Goal: Task Accomplishment & Management: Manage account settings

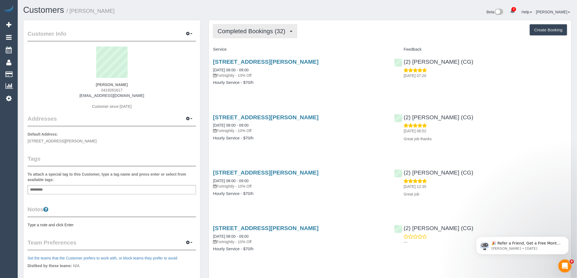
click at [248, 34] on span "Completed Bookings (32)" at bounding box center [252, 31] width 70 height 7
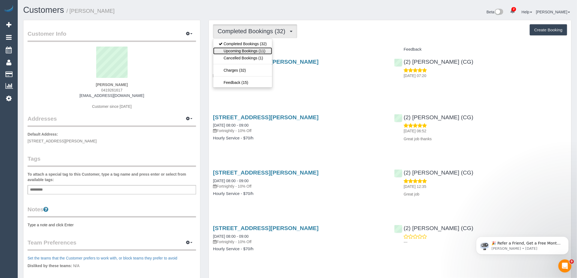
click at [250, 50] on link "Upcoming Bookings (11)" at bounding box center [242, 50] width 59 height 7
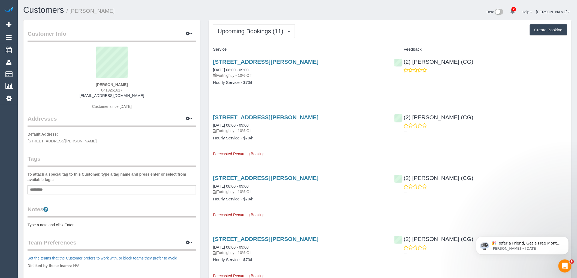
drag, startPoint x: 130, startPoint y: 91, endPoint x: 62, endPoint y: 91, distance: 68.1
click at [62, 91] on div "Veronica Lamb 0419261617 v_ronilee@yahoo.com.au Customer since 2024" at bounding box center [112, 81] width 168 height 68
copy span "0419261617"
click at [296, 87] on div "8 Clinch Ave, 104b, Preston, VIC 3072 13/10/2025 08:00 - 09:00 Fortnightly - 10…" at bounding box center [299, 75] width 181 height 42
click at [244, 60] on link "8 Clinch Ave, 104b, Preston, VIC 3072" at bounding box center [265, 62] width 105 height 6
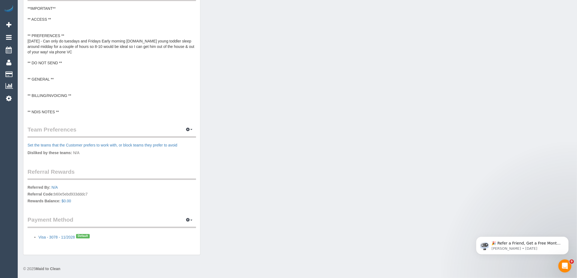
scroll to position [218, 0]
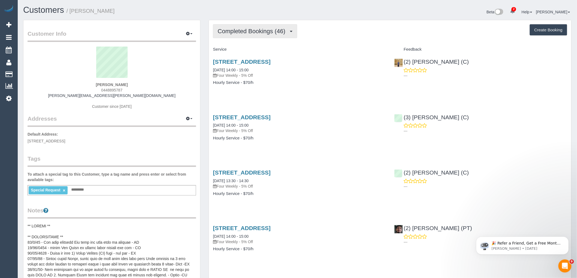
drag, startPoint x: 247, startPoint y: 36, endPoint x: 247, endPoint y: 41, distance: 4.9
click at [247, 36] on button "Completed Bookings (46)" at bounding box center [255, 31] width 84 height 14
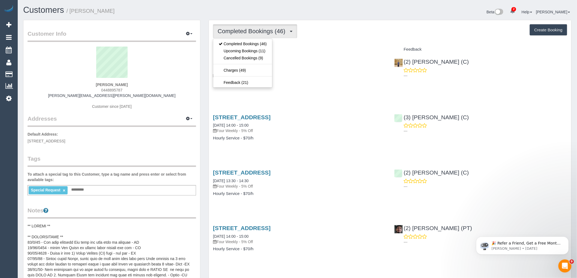
click at [348, 47] on div "Service" at bounding box center [299, 49] width 181 height 9
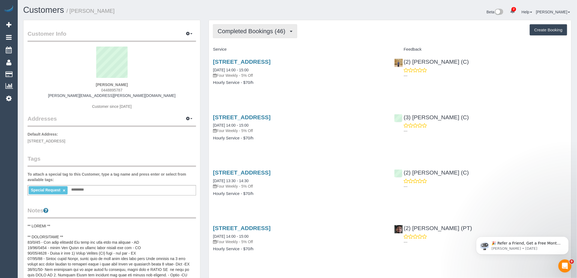
click at [248, 33] on span "Completed Bookings (46)" at bounding box center [252, 31] width 70 height 7
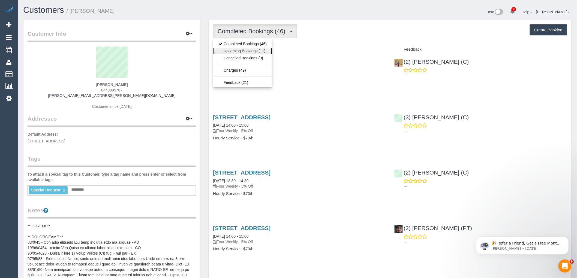
click at [248, 53] on link "Upcoming Bookings (11)" at bounding box center [242, 50] width 59 height 7
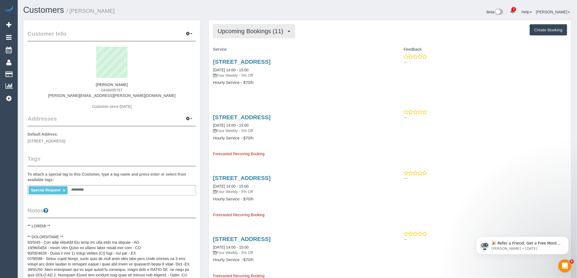
drag, startPoint x: 268, startPoint y: 34, endPoint x: 268, endPoint y: 38, distance: 4.1
click at [268, 34] on span "Upcoming Bookings (11)" at bounding box center [251, 31] width 68 height 7
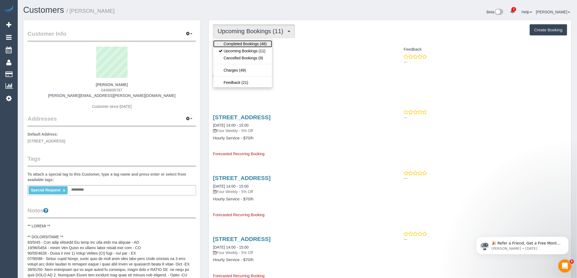
click at [266, 43] on link "Completed Bookings (46)" at bounding box center [242, 43] width 59 height 7
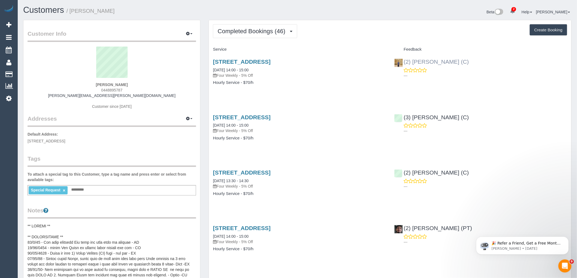
drag, startPoint x: 456, startPoint y: 62, endPoint x: 404, endPoint y: 62, distance: 51.8
click at [404, 62] on div "(2) Qiyang Bo (C) ---" at bounding box center [480, 67] width 181 height 27
copy link "(2) Qiyang Bo (C)"
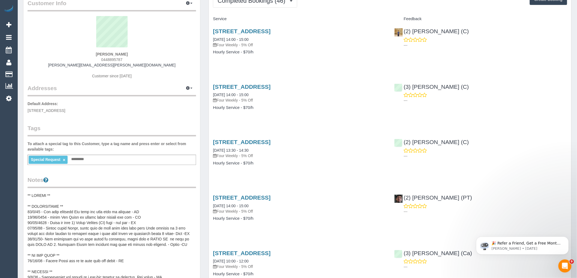
scroll to position [151, 0]
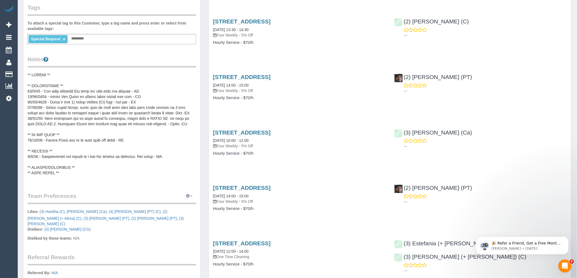
click at [191, 194] on button "button" at bounding box center [189, 196] width 14 height 8
click at [178, 205] on link "Manage Preferences" at bounding box center [172, 206] width 46 height 7
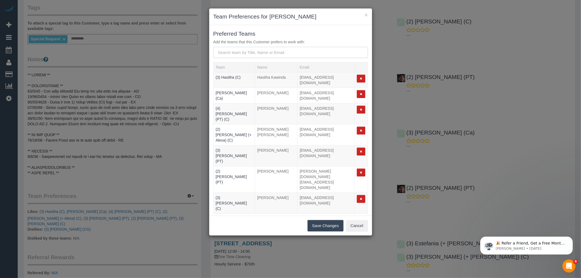
click at [264, 54] on input "text" at bounding box center [290, 52] width 155 height 11
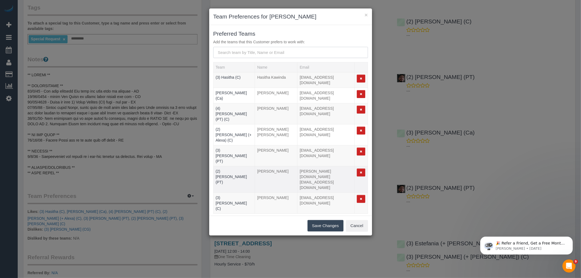
paste input "(2) Qiyang Bo (C)"
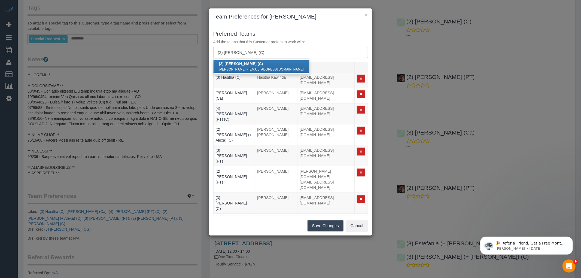
type input "(2) Qiyang Bo (C)"
click at [334, 226] on button "Save Changes" at bounding box center [326, 225] width 36 height 11
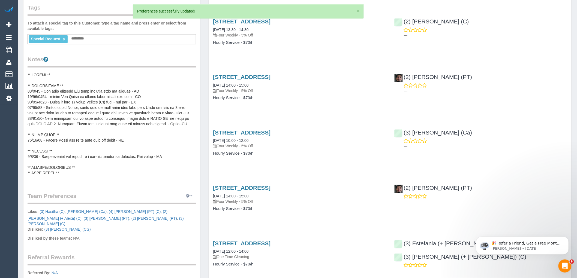
click at [193, 192] on button "button" at bounding box center [189, 196] width 14 height 8
click at [171, 205] on link "Manage Preferences" at bounding box center [172, 206] width 46 height 7
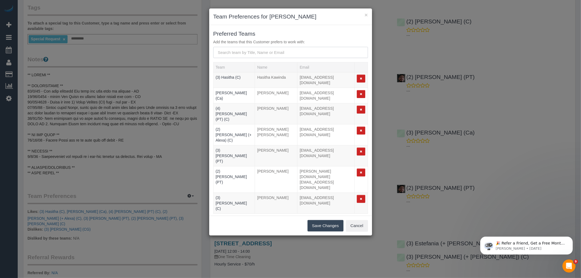
click at [258, 53] on input "text" at bounding box center [290, 52] width 155 height 11
paste input "(2) Qiyang Bo (C)"
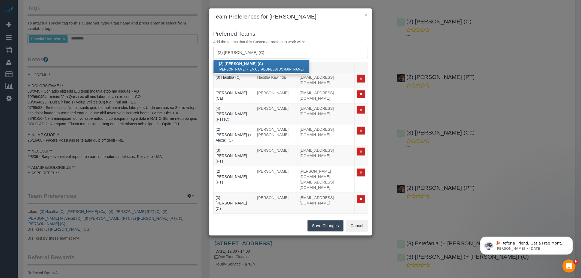
type input "(2) Qiyang Bo (C)"
click at [233, 69] on small "Qiyang Bo" at bounding box center [232, 70] width 27 height 4
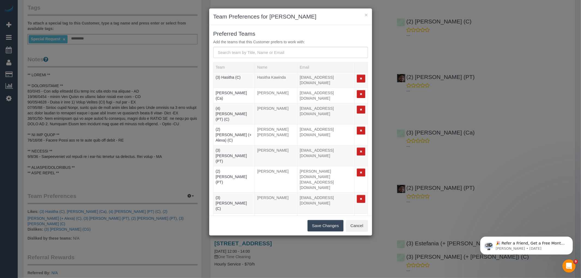
click at [326, 224] on button "Save Changes" at bounding box center [326, 225] width 36 height 11
click at [121, 92] on div "× Team Preferences for Alyson Hunt Preferred Teams Add the teams that this Cust…" at bounding box center [290, 139] width 581 height 278
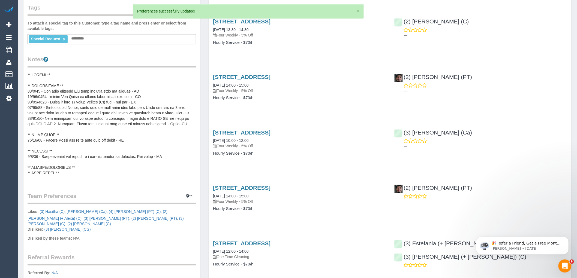
click at [95, 103] on pre at bounding box center [112, 126] width 168 height 109
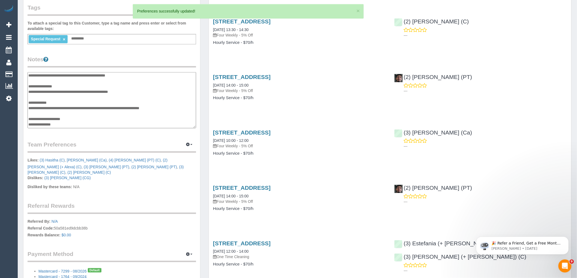
scroll to position [0, 0]
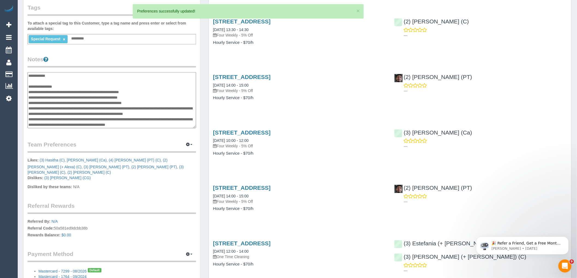
click at [80, 83] on textarea at bounding box center [112, 100] width 168 height 56
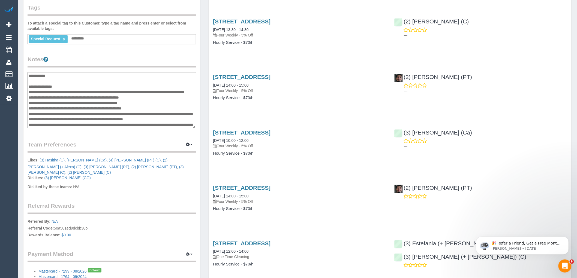
type textarea "**********"
click at [99, 58] on legend "Notes" at bounding box center [112, 61] width 168 height 12
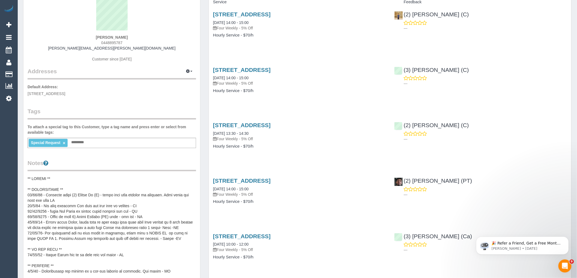
scroll to position [60, 0]
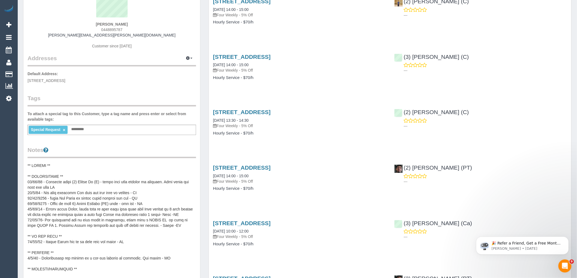
click at [122, 187] on pre at bounding box center [112, 217] width 168 height 109
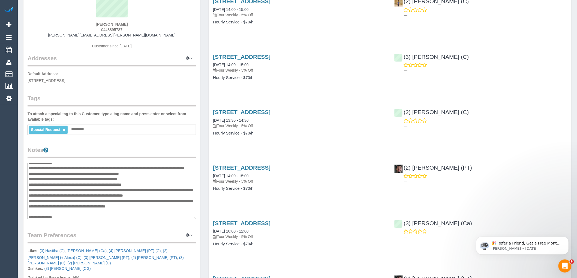
scroll to position [0, 0]
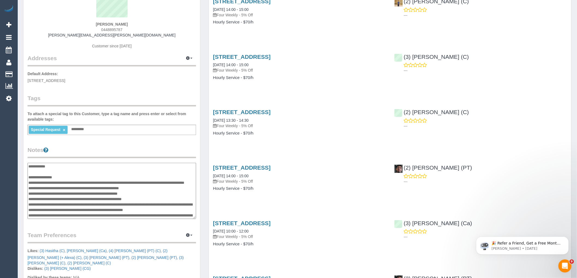
drag, startPoint x: 40, startPoint y: 187, endPoint x: 168, endPoint y: 182, distance: 128.1
click at [168, 182] on textarea at bounding box center [112, 191] width 168 height 56
type textarea "**********"
click at [155, 156] on legend "Notes" at bounding box center [112, 152] width 168 height 12
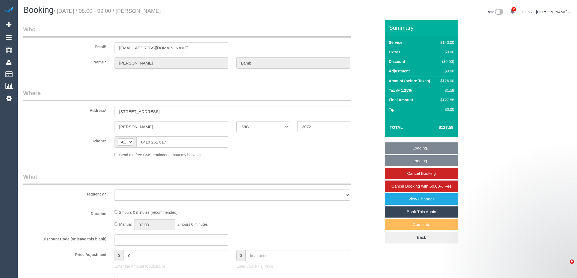
select select "VIC"
select select "string:stripe-pm_1PWzkH2GScqysDRViKg2S0Rx"
select select "object:698"
select select "number:28"
select select "number:14"
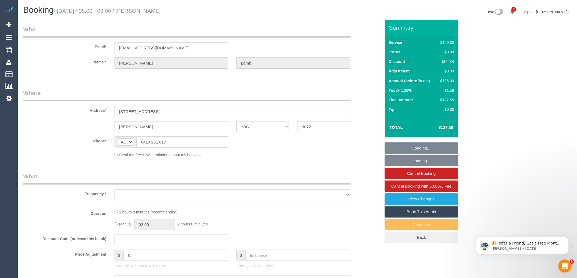
select select "number:19"
select select "number:36"
select select "number:34"
select select "number:11"
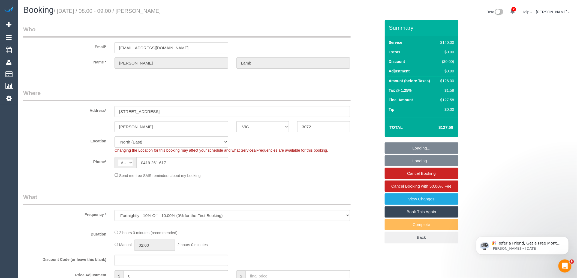
select select "object:717"
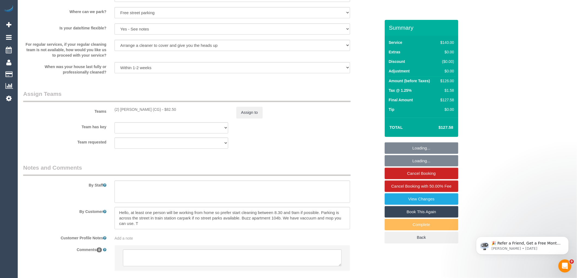
scroll to position [802, 0]
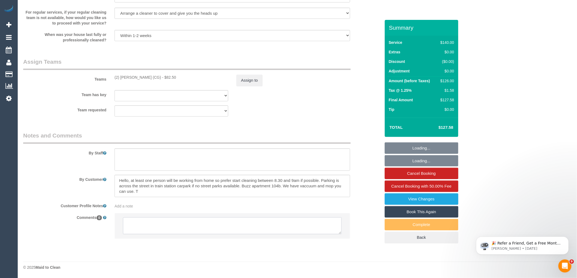
click at [196, 226] on textarea at bounding box center [232, 225] width 219 height 17
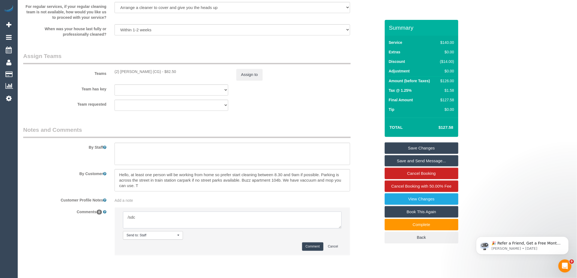
type textarea "!sdc Today/Tomorrow | Reason | x cancelled | x unassigned | FU: Details of Foll…"
drag, startPoint x: 170, startPoint y: 225, endPoint x: 172, endPoint y: 222, distance: 3.3
click at [170, 224] on textarea at bounding box center [232, 220] width 219 height 17
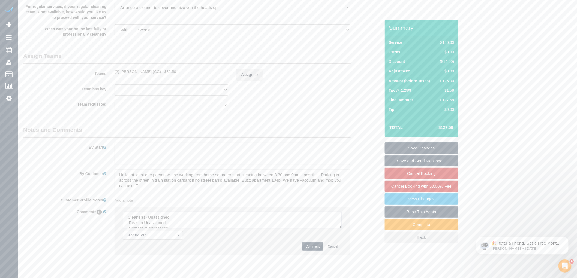
click at [172, 222] on textarea at bounding box center [232, 220] width 219 height 17
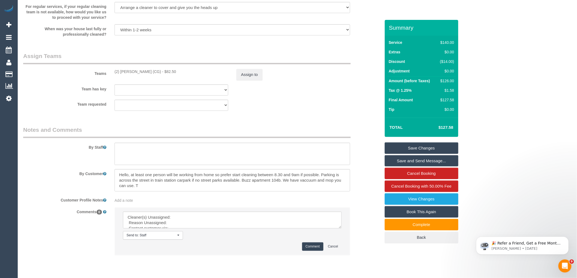
drag, startPoint x: 157, startPoint y: 77, endPoint x: 110, endPoint y: 77, distance: 47.4
click at [110, 77] on div "Teams (2) Binoy Adheesha (CG) - $82.50 Assign to" at bounding box center [201, 66] width 365 height 28
copy div "(2) Binoy Adheesha (CG)"
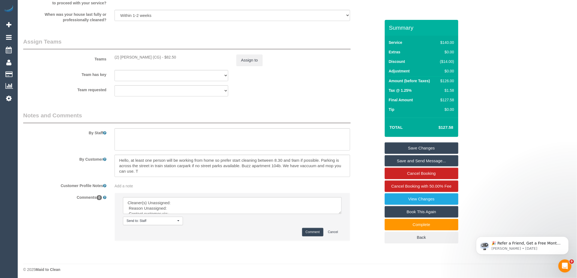
scroll to position [824, 0]
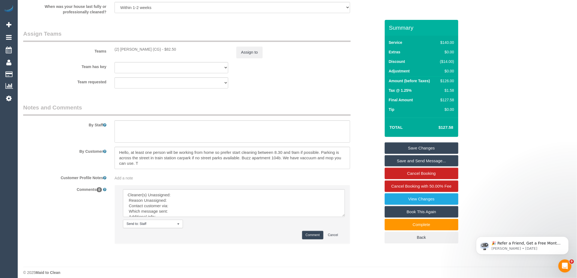
drag, startPoint x: 343, startPoint y: 222, endPoint x: 332, endPoint y: 262, distance: 42.0
click at [345, 217] on textarea at bounding box center [234, 203] width 222 height 28
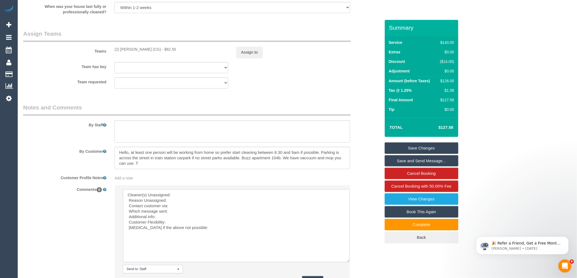
click at [221, 202] on textarea at bounding box center [236, 225] width 227 height 73
paste textarea "(2) Binoy Adheesha (CG)"
click at [126, 204] on textarea at bounding box center [236, 225] width 227 height 73
click at [183, 213] on textarea at bounding box center [236, 225] width 227 height 73
click at [183, 207] on textarea at bounding box center [236, 225] width 227 height 73
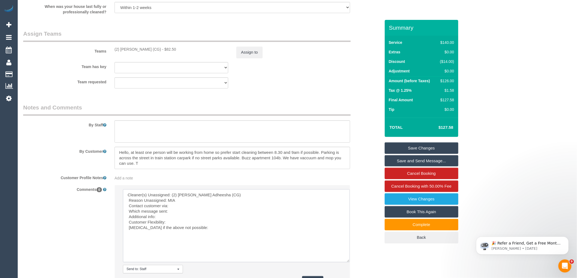
click at [183, 213] on textarea at bounding box center [236, 225] width 227 height 73
click at [185, 216] on textarea at bounding box center [236, 225] width 227 height 73
click at [184, 224] on textarea at bounding box center [236, 225] width 227 height 73
drag, startPoint x: 189, startPoint y: 233, endPoint x: 126, endPoint y: 226, distance: 62.6
click at [126, 226] on textarea at bounding box center [236, 225] width 227 height 73
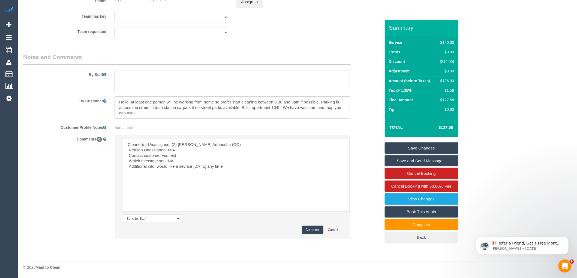
scroll to position [880, 0]
type textarea "Cleaner(s) Unassigned: (2) Binoy Adheesha (CG) Reason Unassigned: MIA Contact c…"
click at [317, 232] on button "Comment" at bounding box center [312, 230] width 21 height 8
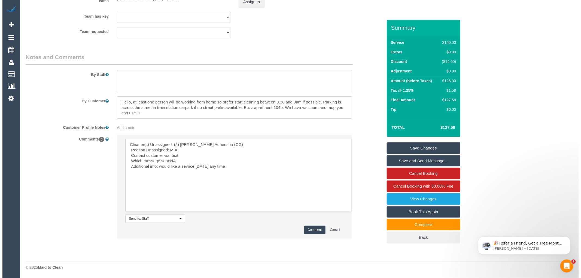
scroll to position [759, 0]
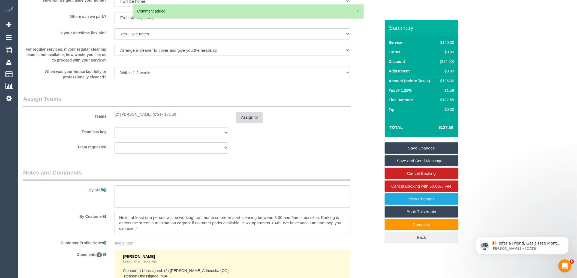
click at [253, 122] on button "Assign to" at bounding box center [249, 117] width 26 height 11
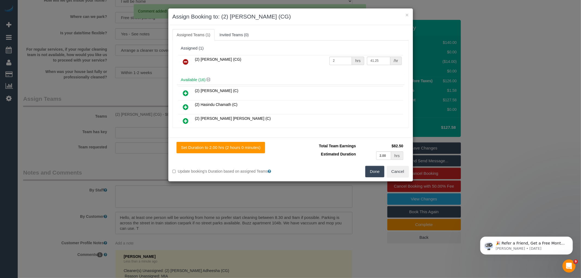
click at [186, 61] on icon at bounding box center [186, 62] width 6 height 7
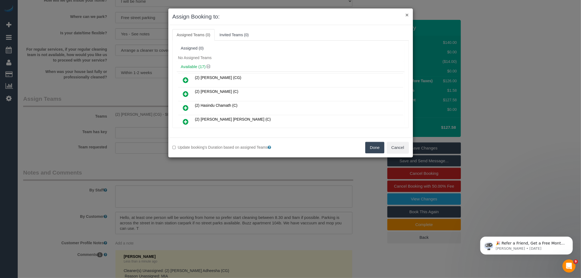
drag, startPoint x: 406, startPoint y: 14, endPoint x: 330, endPoint y: 70, distance: 94.3
click at [406, 14] on button "×" at bounding box center [406, 15] width 3 height 6
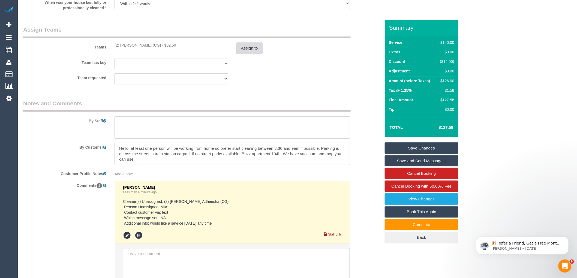
scroll to position [920, 0]
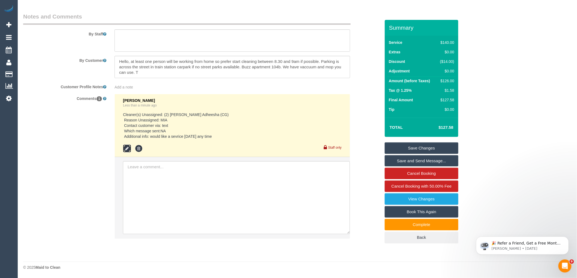
click at [126, 151] on icon at bounding box center [127, 149] width 8 height 8
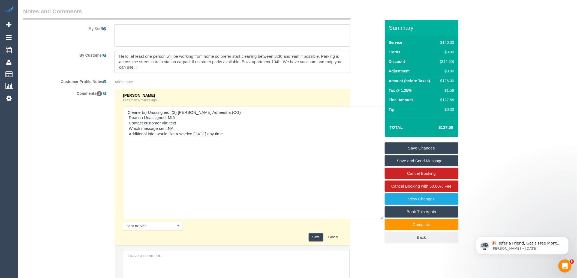
drag, startPoint x: 340, startPoint y: 127, endPoint x: 274, endPoint y: 197, distance: 95.6
click at [375, 219] on textarea at bounding box center [253, 163] width 261 height 113
click at [259, 138] on textarea at bounding box center [249, 164] width 253 height 115
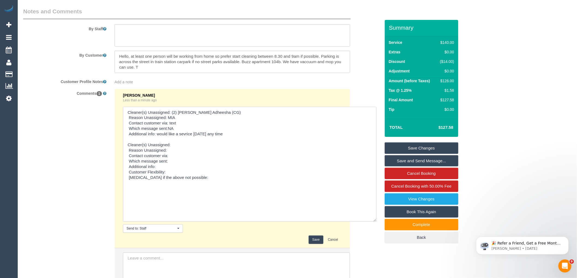
drag, startPoint x: 127, startPoint y: 172, endPoint x: 126, endPoint y: 144, distance: 28.3
click at [126, 144] on textarea at bounding box center [249, 164] width 253 height 115
drag, startPoint x: 156, startPoint y: 145, endPoint x: 121, endPoint y: 145, distance: 35.1
click at [121, 145] on li "Vanessa Christou Less than a minute ago Send to: Staff Nothing selected Send to…" at bounding box center [232, 168] width 235 height 159
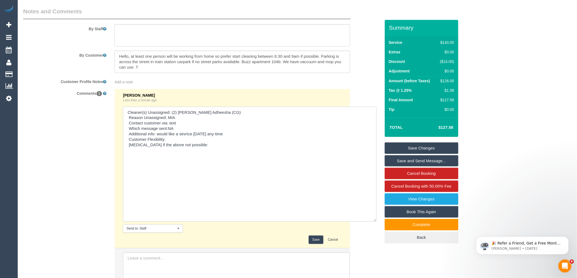
drag, startPoint x: 171, startPoint y: 144, endPoint x: 124, endPoint y: 144, distance: 47.1
click at [124, 144] on textarea at bounding box center [249, 164] width 253 height 115
click at [205, 148] on textarea at bounding box center [249, 164] width 253 height 115
type textarea "Cleaner(s) Unassigned: (2) Binoy Adheesha (CG) Reason Unassigned: MIA Contact c…"
click at [315, 244] on button "Save" at bounding box center [315, 240] width 14 height 8
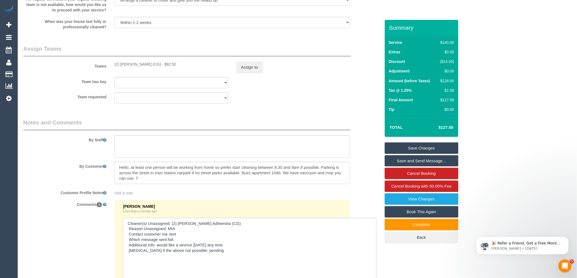
scroll to position [709, 0]
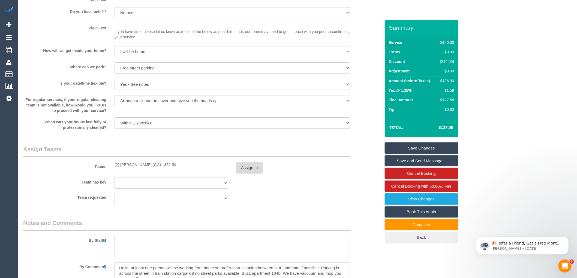
click at [252, 169] on button "Assign to" at bounding box center [249, 167] width 26 height 11
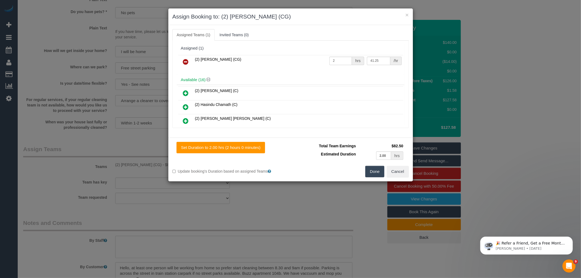
click at [187, 60] on icon at bounding box center [186, 62] width 6 height 7
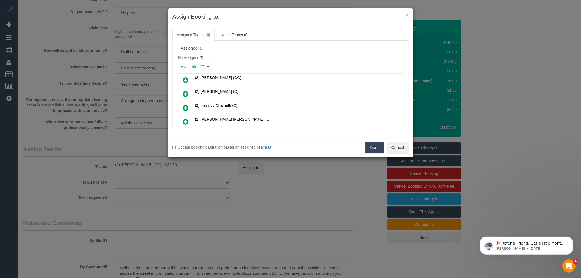
click at [379, 144] on button "Done" at bounding box center [374, 147] width 19 height 11
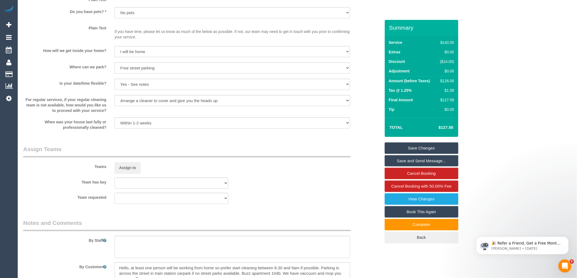
click at [409, 148] on link "Save Changes" at bounding box center [421, 147] width 74 height 11
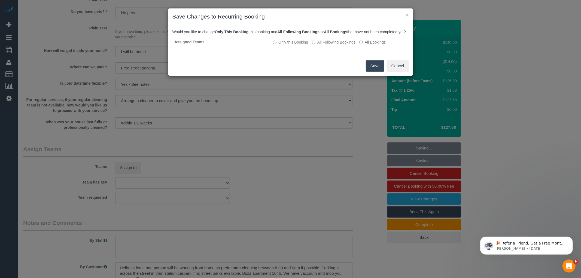
drag, startPoint x: 377, startPoint y: 67, endPoint x: 373, endPoint y: 63, distance: 5.4
click at [377, 67] on button "Save" at bounding box center [375, 65] width 19 height 11
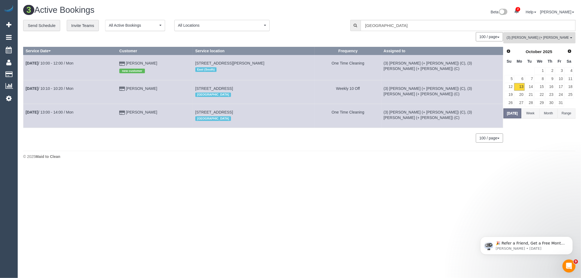
click at [543, 36] on span "(3) [PERSON_NAME] (+ [PERSON_NAME]) (C)" at bounding box center [538, 37] width 62 height 5
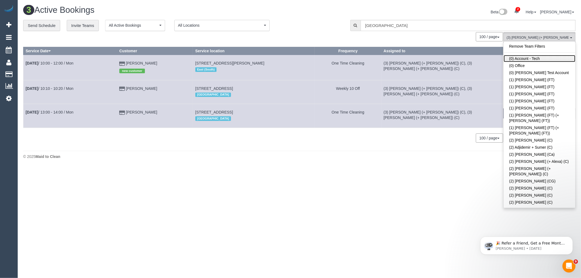
click at [528, 55] on link "(0) Account - Tech" at bounding box center [540, 58] width 72 height 7
click at [531, 46] on link "Remove Team Filters" at bounding box center [540, 46] width 72 height 7
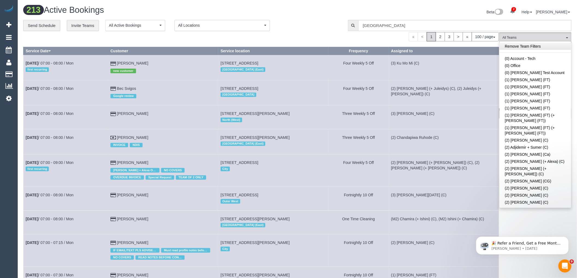
scroll to position [96, 0]
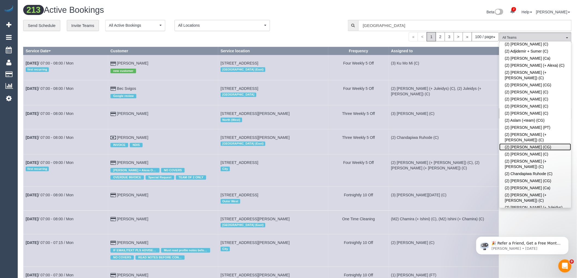
click at [536, 144] on link "(2) Binoy Adheesha (CG)" at bounding box center [535, 147] width 72 height 7
click at [323, 19] on div "Beta 2 Your Notifications You have 0 alerts × You have 2 to charge for 13/10/20…" at bounding box center [436, 12] width 278 height 14
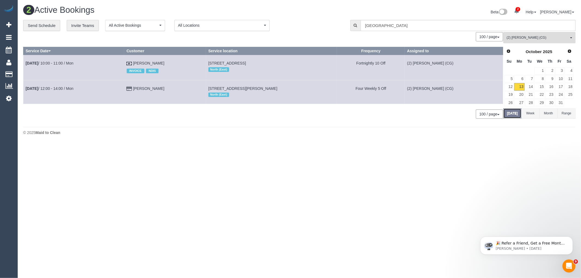
click at [510, 116] on button "Today" at bounding box center [512, 113] width 18 height 10
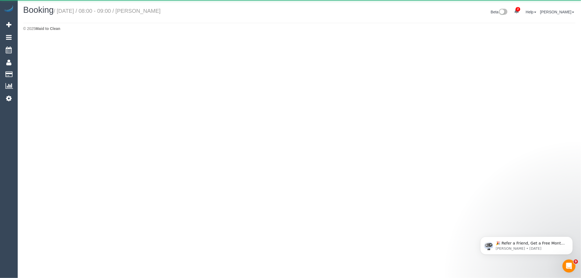
select select "VIC"
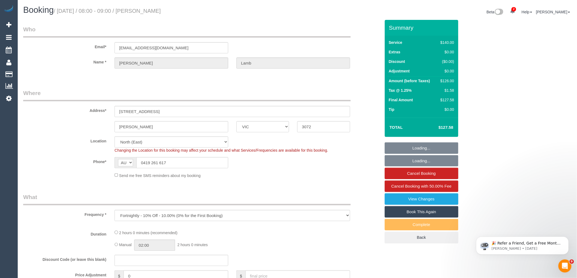
select select "object:11337"
select select "string:stripe-pm_1PWzkH2GScqysDRViKg2S0Rx"
select select "number:28"
select select "number:14"
select select "number:19"
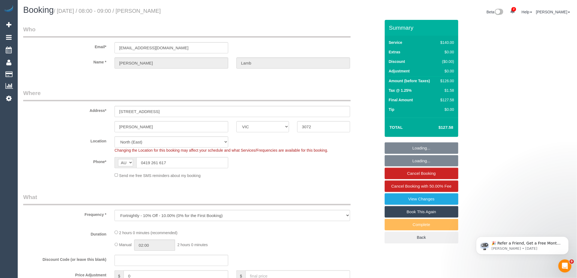
select select "number:36"
select select "number:34"
select select "number:11"
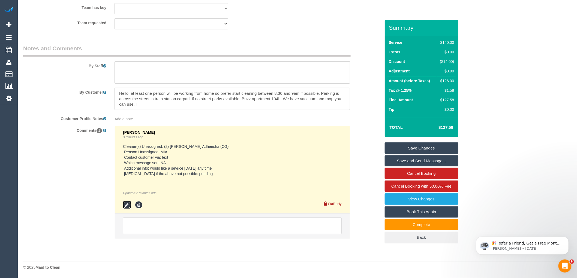
click at [127, 203] on icon at bounding box center [127, 205] width 8 height 8
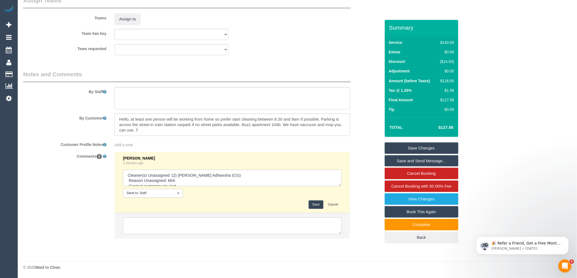
scroll to position [22, 0]
click at [214, 181] on textarea at bounding box center [232, 178] width 219 height 17
type textarea "Cleaner(s) Unassigned: (2) Binoy Adheesha (CG) Reason Unassigned: MIA Contact c…"
click at [312, 205] on button "Save" at bounding box center [315, 205] width 14 height 8
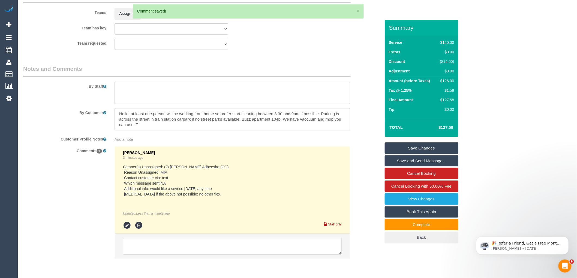
click at [429, 153] on link "Save Changes" at bounding box center [421, 147] width 74 height 11
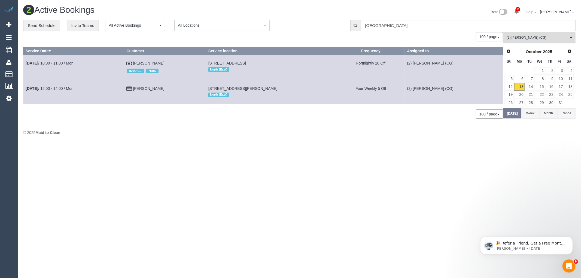
click at [539, 40] on span "(2) [PERSON_NAME] (CG)" at bounding box center [538, 37] width 62 height 5
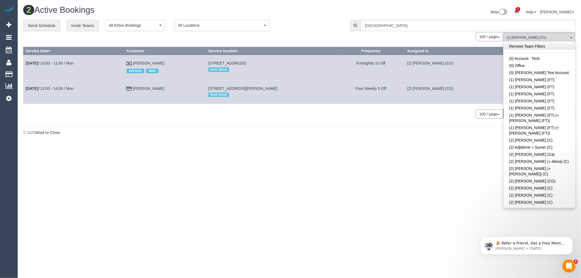
click at [543, 47] on link "Remove Team Filters" at bounding box center [540, 46] width 72 height 7
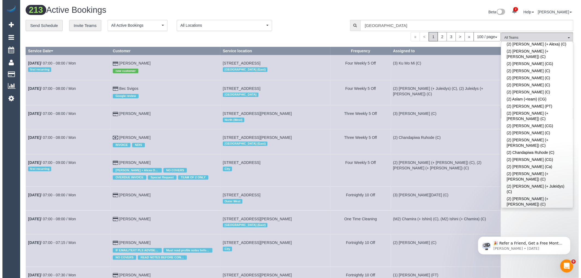
scroll to position [710, 0]
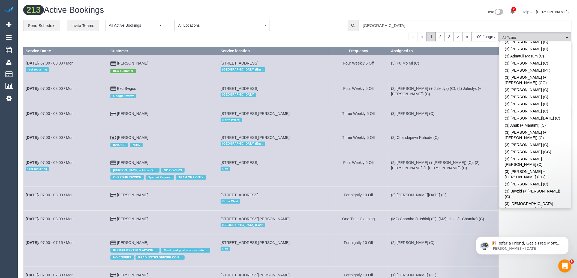
click at [540, 254] on link "(3) Dasula Bandara (C)" at bounding box center [535, 257] width 72 height 7
click at [302, 31] on div "**********" at bounding box center [181, 25] width 316 height 11
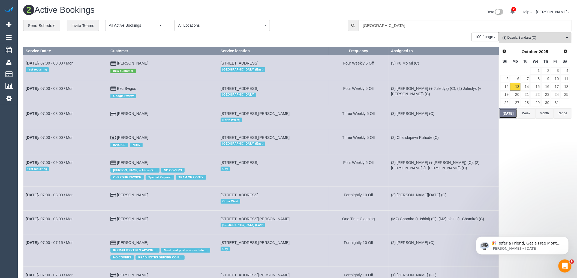
click at [504, 113] on button "Today" at bounding box center [508, 113] width 18 height 10
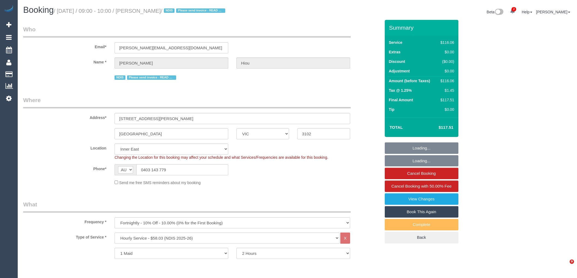
select select "VIC"
select select "number:28"
select select "number:14"
select select "number:19"
select select "number:23"
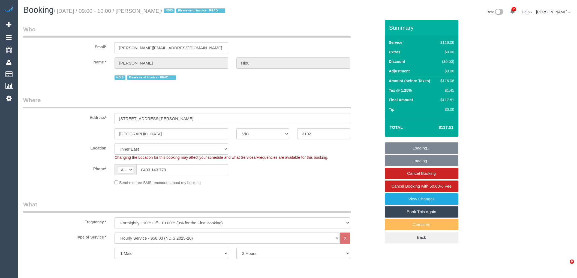
select select "number:11"
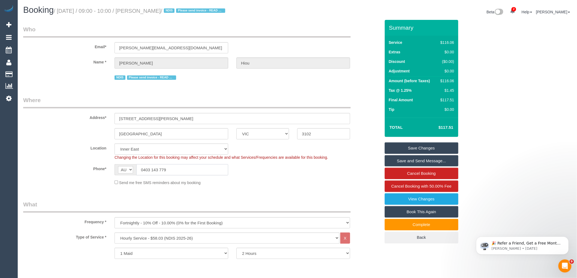
drag, startPoint x: 152, startPoint y: 171, endPoint x: 108, endPoint y: 194, distance: 50.2
click at [114, 171] on div "AF AL DZ AD AO AI AQ AG AR AM AW AU AT AZ BS BH BD BB BY BE BZ BJ BM BT BO BA B…" at bounding box center [171, 169] width 122 height 11
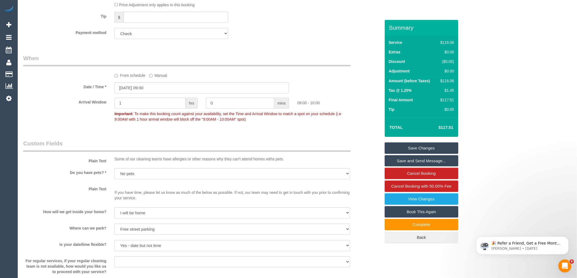
scroll to position [272, 0]
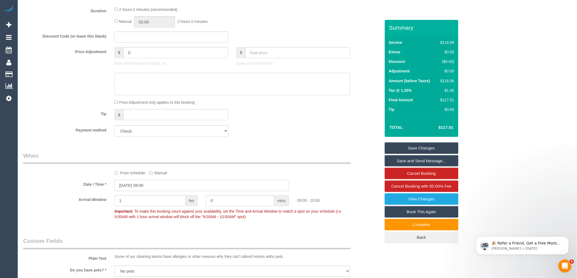
click at [178, 187] on input "13/10/2025 09:00" at bounding box center [201, 185] width 174 height 11
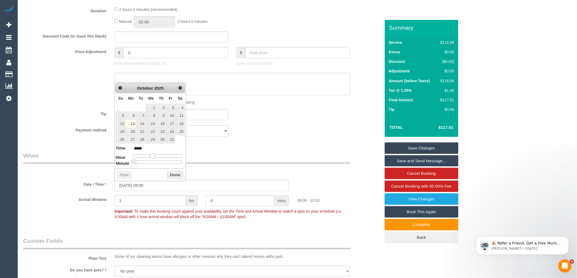
type input "[DATE] 10:00"
type input "*****"
click at [154, 156] on span at bounding box center [154, 156] width 5 height 5
click at [171, 173] on button "Done" at bounding box center [175, 175] width 16 height 9
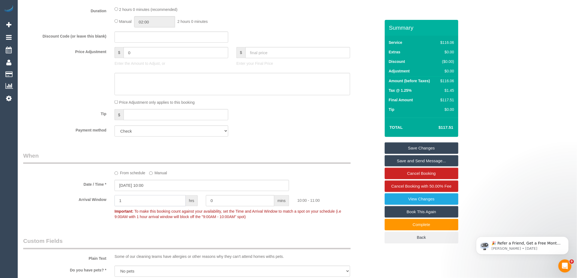
click at [160, 201] on input "1" at bounding box center [149, 200] width 71 height 11
click at [221, 208] on div at bounding box center [247, 207] width 83 height 1
click at [223, 198] on input "0" at bounding box center [240, 200] width 68 height 11
type input "30"
click at [326, 149] on div "Who Email* sarahs@brainlink.org.au Name * Mary Hiou NDIS Please send invoice - …" at bounding box center [201, 251] width 365 height 1008
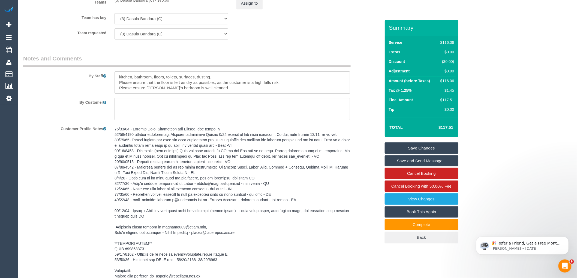
scroll to position [770, 0]
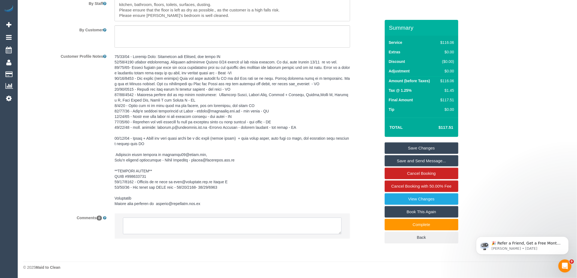
click at [194, 228] on textarea at bounding box center [232, 226] width 219 height 17
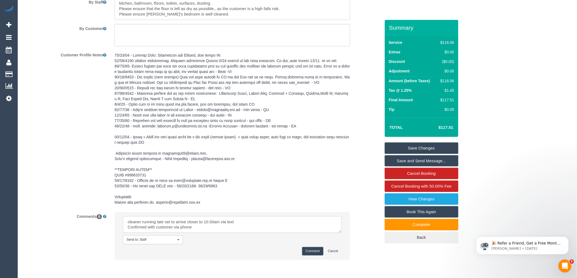
type textarea "cleaner running late set to arrive closer to 10:30am via text Confirmed with cu…"
click at [308, 252] on button "Comment" at bounding box center [312, 251] width 21 height 8
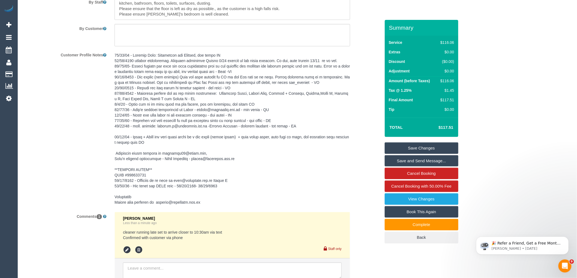
click at [429, 148] on link "Save Changes" at bounding box center [421, 147] width 74 height 11
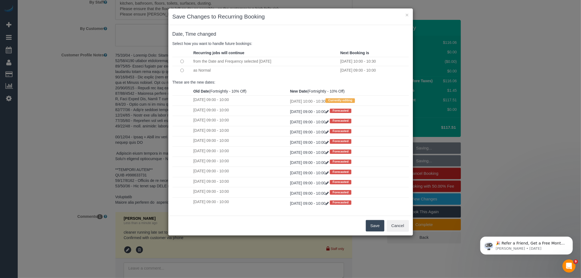
click at [372, 222] on button "Save" at bounding box center [375, 225] width 19 height 11
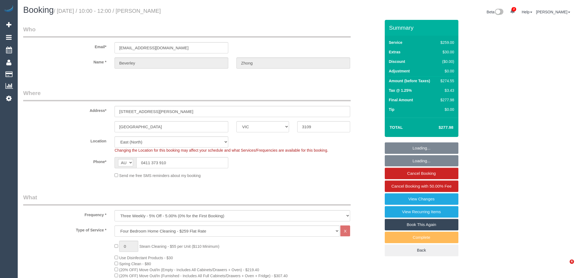
select select "VIC"
select select "number:32"
select select "number:14"
select select "number:19"
select select "number:24"
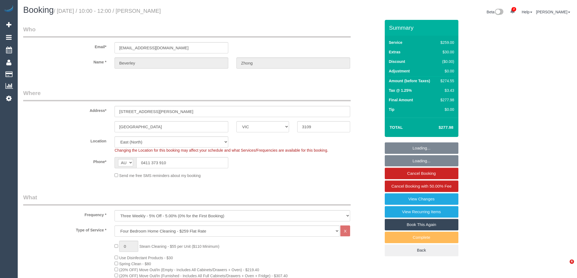
select select "number:34"
select select "number:13"
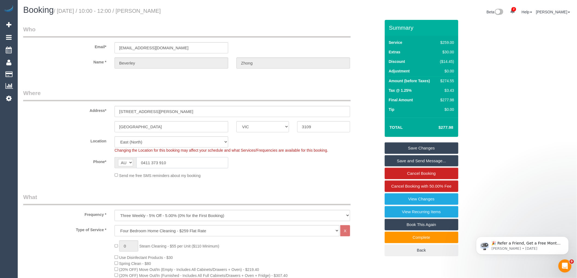
drag, startPoint x: 151, startPoint y: 163, endPoint x: 104, endPoint y: 160, distance: 46.4
click at [104, 160] on div "Phone* AF AL DZ AD AO AI AQ AG AR AM AW AU AT AZ BS BH BD BB BY BE BZ BJ BM BT …" at bounding box center [201, 162] width 365 height 11
click at [234, 177] on div "Send me free SMS reminders about my booking" at bounding box center [232, 175] width 244 height 6
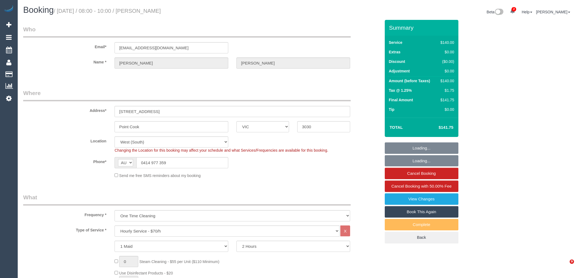
select select "VIC"
select select "string:stripe-pm_1RtTHr2GScqysDRVfduBJ9eD"
select select "number:28"
select select "number:14"
select select "number:18"
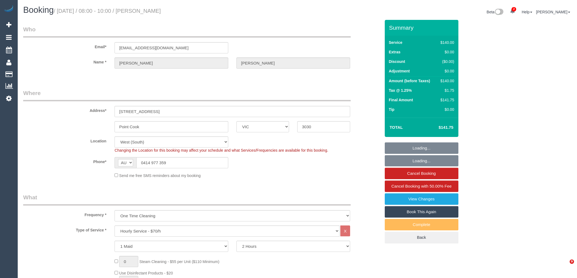
select select "number:24"
select select "number:13"
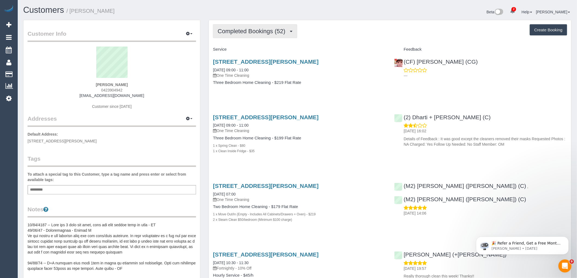
click at [269, 31] on span "Completed Bookings (52)" at bounding box center [252, 31] width 70 height 7
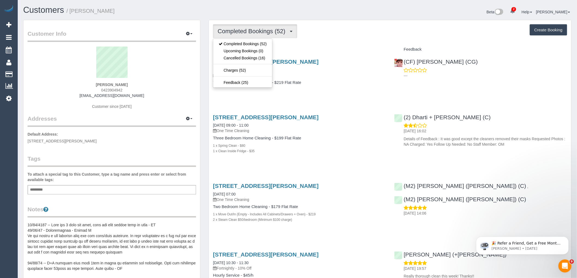
click at [339, 46] on div "Service" at bounding box center [299, 49] width 181 height 9
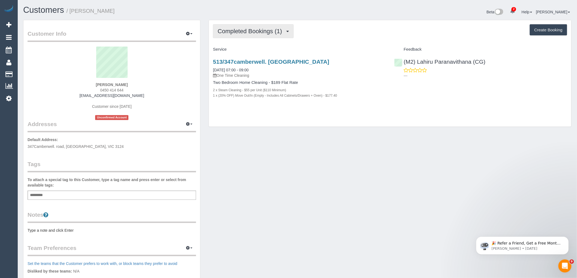
click at [258, 26] on button "Completed Bookings (1)" at bounding box center [253, 31] width 81 height 14
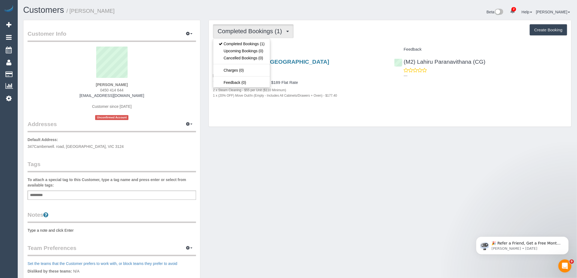
click at [336, 45] on div "Completed Bookings (1) Completed Bookings (1) Upcoming Bookings (0) Cancelled B…" at bounding box center [390, 73] width 362 height 107
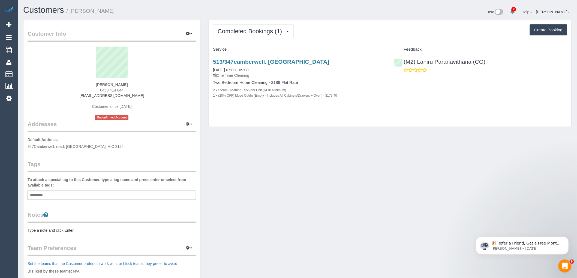
drag, startPoint x: 123, startPoint y: 83, endPoint x: 92, endPoint y: 83, distance: 31.3
click at [92, 83] on div "Sarah Dee 0450 414 644 seiyree@gmail.com Customer since 2025 Unconfirmed Account" at bounding box center [112, 84] width 168 height 74
copy strong "Sarah Dee"
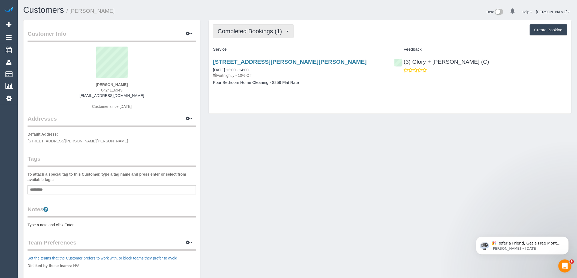
click at [261, 31] on span "Completed Bookings (1)" at bounding box center [250, 31] width 67 height 7
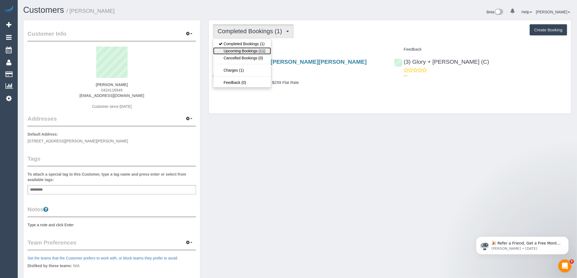
click at [257, 51] on link "Upcoming Bookings (11)" at bounding box center [241, 50] width 57 height 7
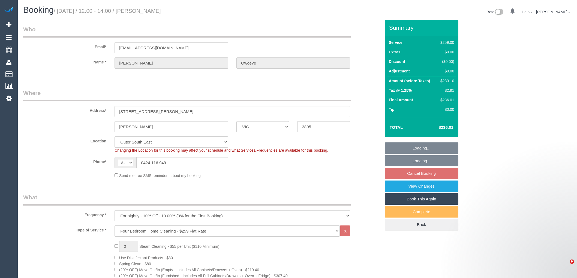
select select "VIC"
select select "number:27"
select select "number:14"
select select "number:18"
select select "number:24"
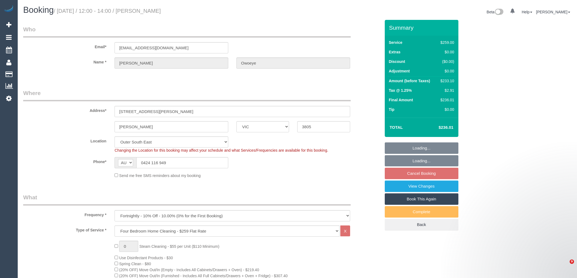
select select "number:35"
select select "number:26"
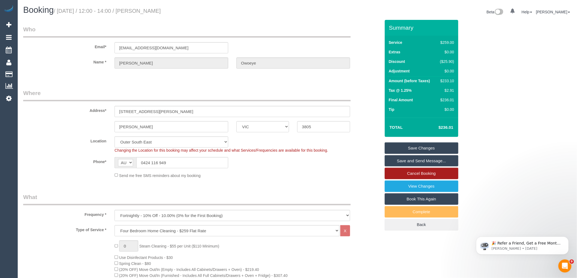
click at [421, 173] on link "Cancel Booking" at bounding box center [421, 173] width 74 height 11
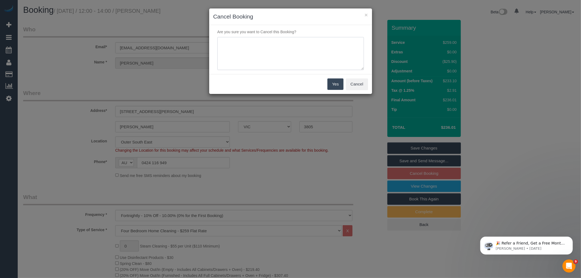
click at [304, 51] on textarea at bounding box center [290, 53] width 147 height 33
drag, startPoint x: 284, startPoint y: 42, endPoint x: 178, endPoint y: 42, distance: 105.2
click at [180, 42] on div "× Cancel Booking Are you sure you want to Cancel this Booking? Yes Cancel" at bounding box center [290, 139] width 581 height 278
click at [266, 44] on textarea at bounding box center [290, 53] width 147 height 33
drag, startPoint x: 238, startPoint y: 40, endPoint x: 208, endPoint y: 38, distance: 30.0
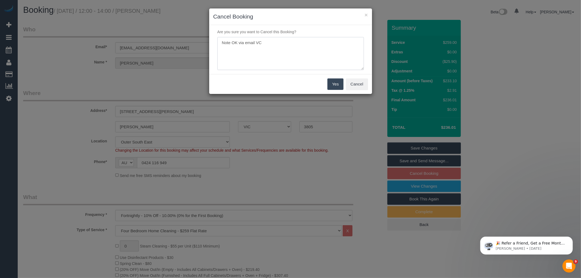
click at [208, 38] on div "× Cancel Booking Are you sure you want to Cancel this Booking? Yes Cancel" at bounding box center [290, 139] width 581 height 278
type textarea "Service not needed this week via email VC"
click at [333, 85] on button "Yes" at bounding box center [335, 83] width 16 height 11
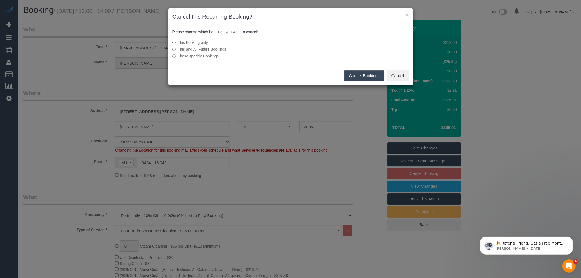
click at [373, 70] on button "Cancel Bookings" at bounding box center [364, 75] width 40 height 11
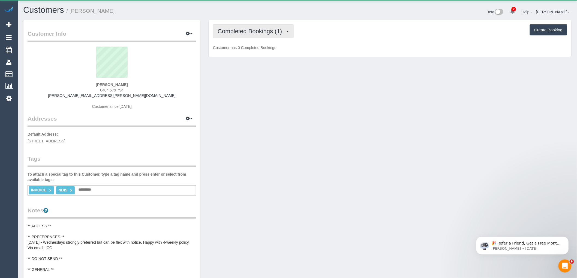
click at [241, 34] on span "Completed Bookings (1)" at bounding box center [250, 31] width 67 height 7
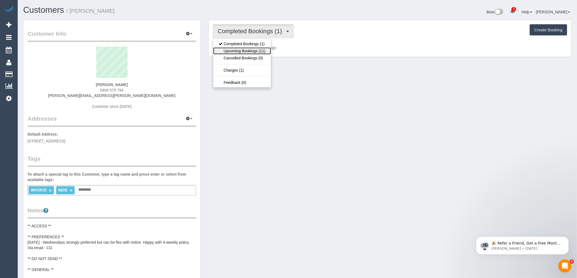
click at [241, 50] on link "Upcoming Bookings (11)" at bounding box center [241, 50] width 57 height 7
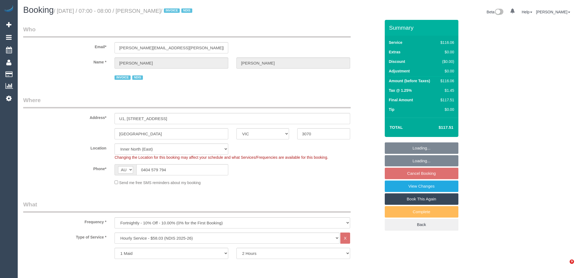
select select "VIC"
select select "spot1"
select select "number:28"
select select "number:17"
select select "number:18"
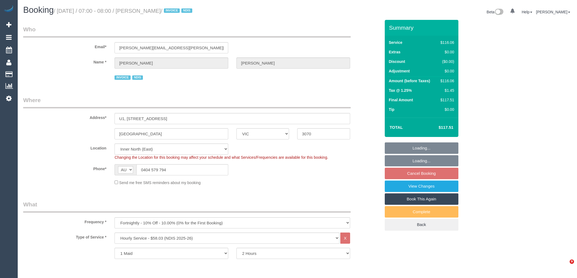
select select "number:24"
select select "number:34"
select select "number:11"
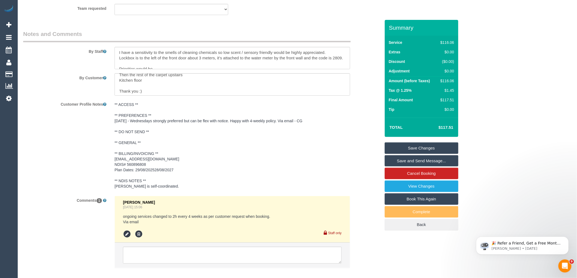
scroll to position [38, 0]
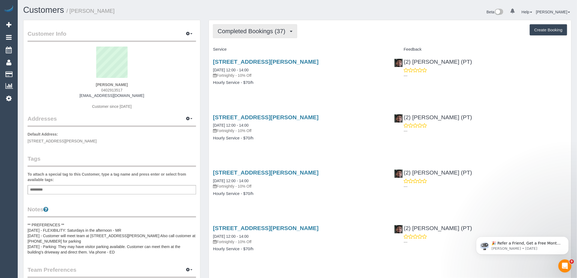
click at [260, 31] on span "Completed Bookings (37)" at bounding box center [252, 31] width 70 height 7
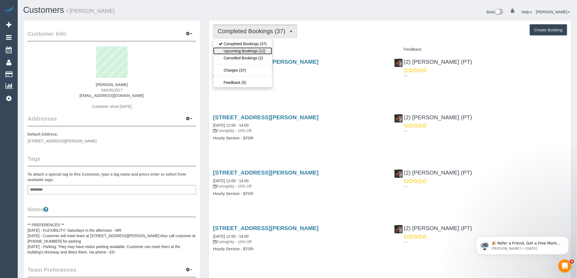
click at [265, 52] on link "Upcoming Bookings (12)" at bounding box center [242, 50] width 59 height 7
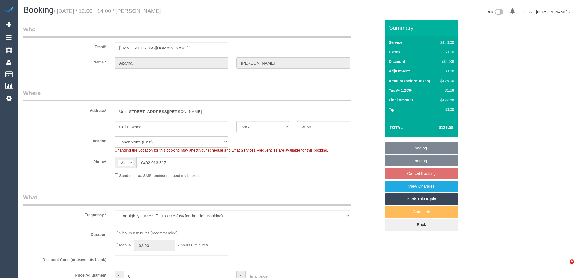
select select "VIC"
select select "string:stripe-pm_1NOtdU2GScqysDRV0PvjYUYf"
select select "number:28"
select select "number:14"
select select "number:18"
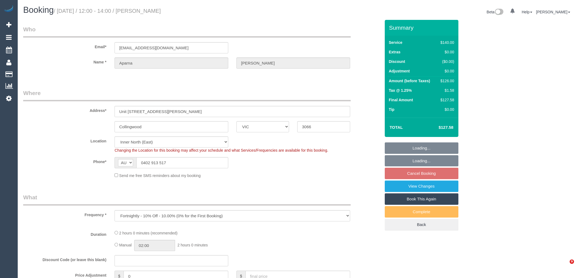
select select "number:36"
select select "object:700"
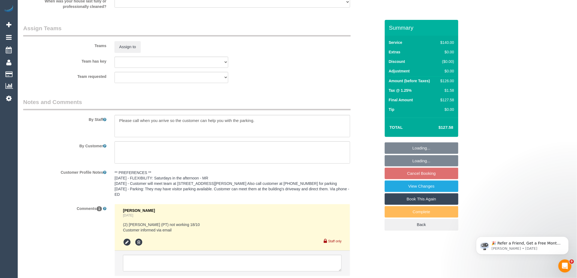
scroll to position [882, 0]
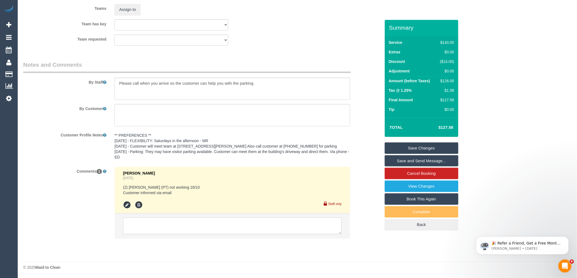
click at [172, 223] on textarea at bounding box center [232, 226] width 219 height 17
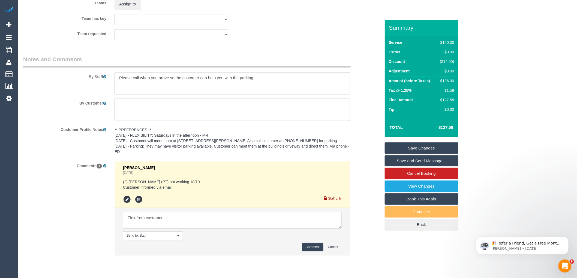
paste textarea "During the week is a bit tricky, so if you can find a replacement cleaner for S…"
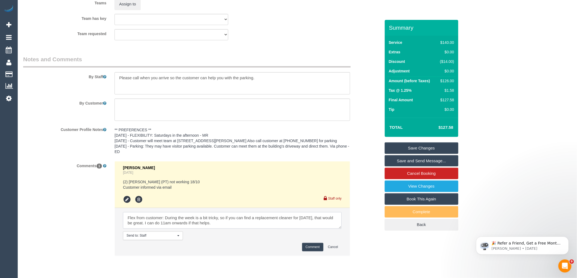
scroll to position [0, 0]
type textarea "Flex from customer: During the week is a bit tricky, so if you can find a repla…"
click at [312, 251] on button "Comment" at bounding box center [312, 247] width 21 height 8
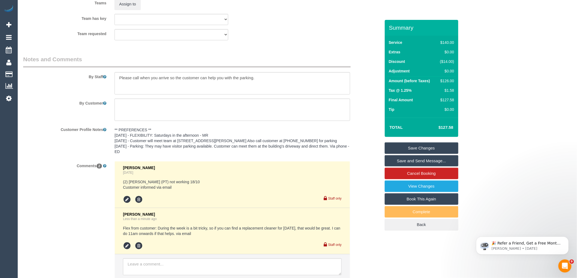
click at [430, 149] on link "Save Changes" at bounding box center [421, 147] width 74 height 11
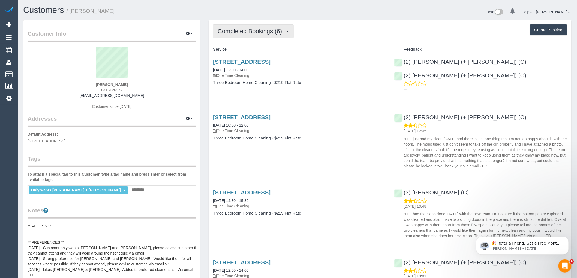
click at [253, 30] on span "Completed Bookings (6)" at bounding box center [250, 31] width 67 height 7
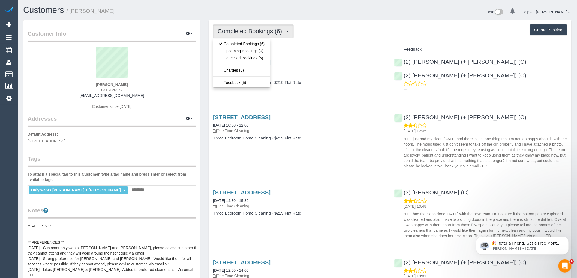
click at [340, 51] on h4 "Service" at bounding box center [299, 49] width 173 height 5
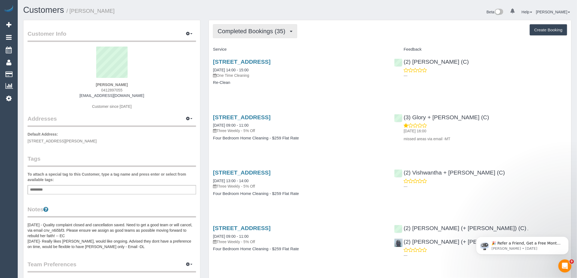
click at [262, 28] on button "Completed Bookings (35)" at bounding box center [255, 31] width 84 height 14
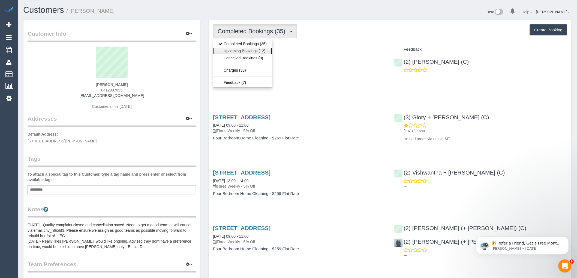
click at [257, 53] on link "Upcoming Bookings (12)" at bounding box center [242, 50] width 59 height 7
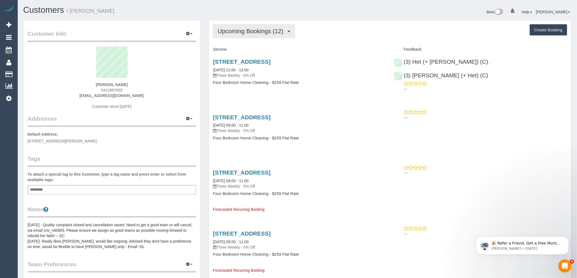
click at [249, 38] on button "Upcoming Bookings (12)" at bounding box center [254, 31] width 82 height 14
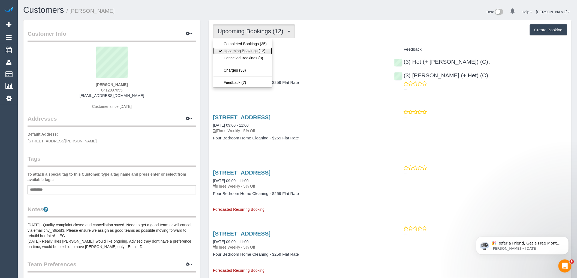
click at [248, 53] on link "Upcoming Bookings (12)" at bounding box center [242, 50] width 59 height 7
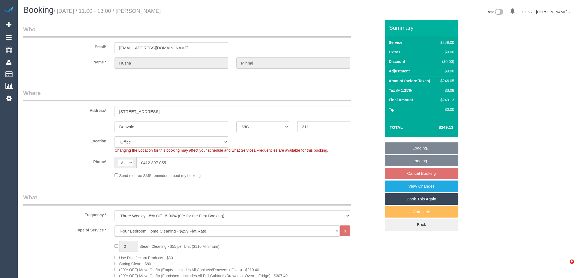
select select "VIC"
select select "number:28"
select select "number:14"
select select "number:18"
select select "number:22"
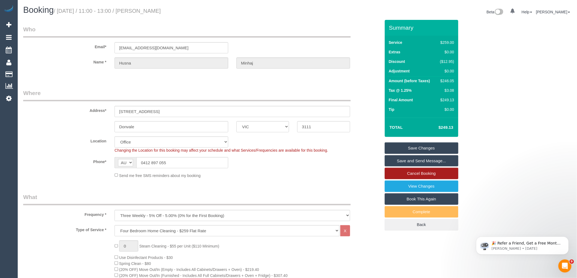
click at [426, 173] on link "Cancel Booking" at bounding box center [421, 173] width 74 height 11
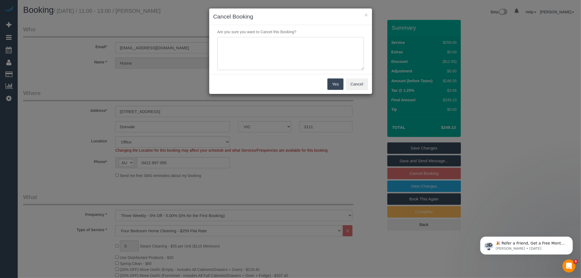
click at [288, 41] on textarea at bounding box center [290, 53] width 147 height 33
type textarea "V"
type textarea "Customer requested to cancel the service via email - Canned response sent - awa…"
click at [338, 90] on div "Yes Cancel" at bounding box center [290, 84] width 163 height 20
click at [338, 84] on button "Yes" at bounding box center [335, 83] width 16 height 11
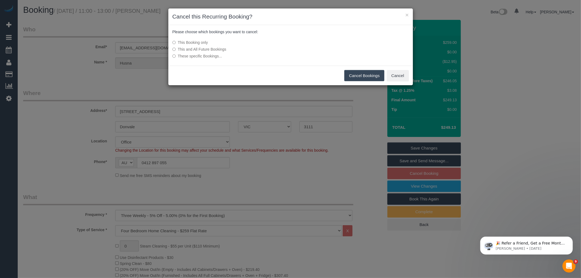
click at [208, 50] on label "This and All Future Bookings" at bounding box center [249, 49] width 155 height 5
click at [369, 77] on button "Cancel Bookings" at bounding box center [364, 75] width 40 height 11
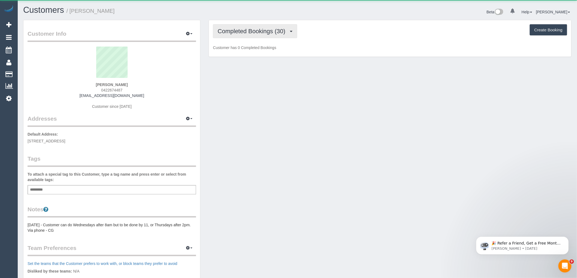
click at [274, 30] on span "Completed Bookings (30)" at bounding box center [252, 31] width 70 height 7
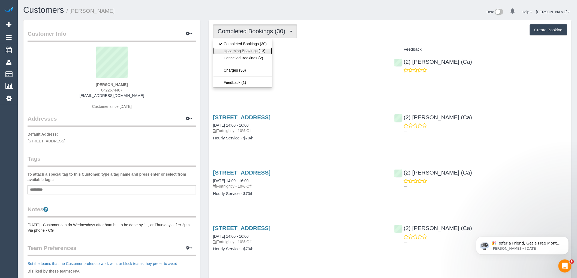
click at [257, 53] on link "Upcoming Bookings (13)" at bounding box center [242, 50] width 59 height 7
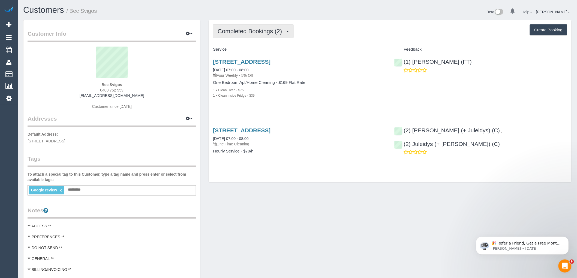
click at [273, 29] on span "Completed Bookings (2)" at bounding box center [250, 31] width 67 height 7
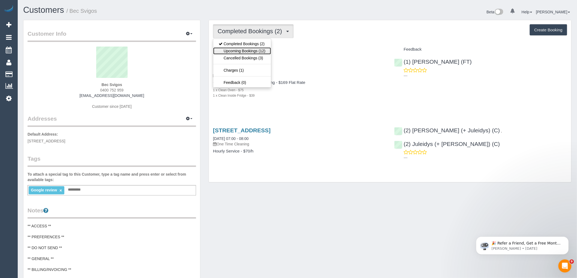
click at [258, 51] on link "Upcoming Bookings (12)" at bounding box center [241, 50] width 57 height 7
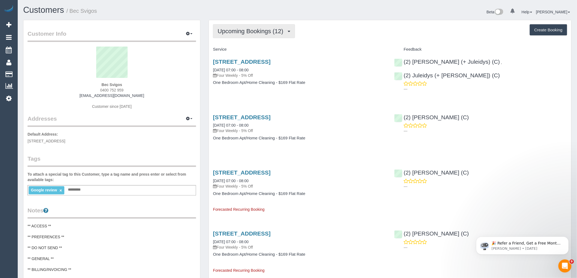
click at [228, 37] on button "Upcoming Bookings (12)" at bounding box center [254, 31] width 82 height 14
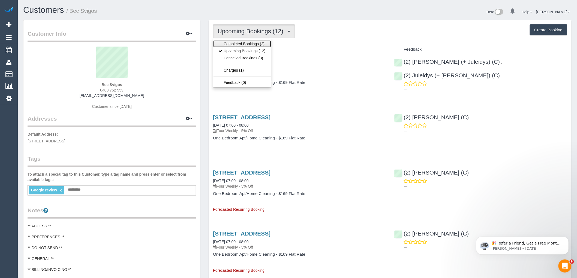
click at [235, 45] on link "Completed Bookings (2)" at bounding box center [241, 43] width 57 height 7
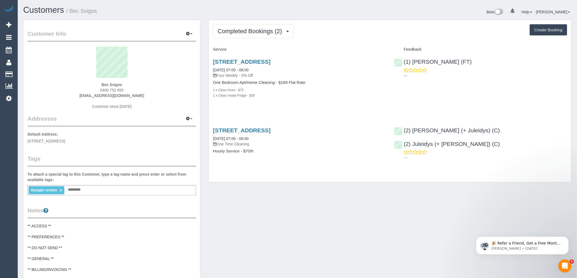
click at [244, 42] on div "Completed Bookings (2) Completed Bookings (2) Upcoming Bookings (12) Cancelled …" at bounding box center [390, 101] width 362 height 162
click at [247, 35] on button "Completed Bookings (2)" at bounding box center [253, 31] width 81 height 14
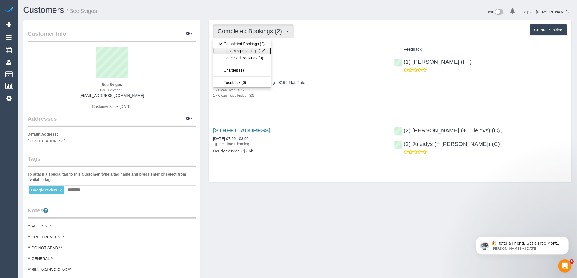
click at [245, 50] on link "Upcoming Bookings (12)" at bounding box center [241, 50] width 57 height 7
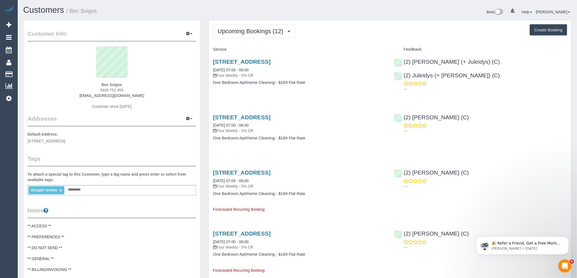
drag, startPoint x: 346, startPoint y: 62, endPoint x: 213, endPoint y: 63, distance: 133.8
click at [213, 63] on div "200 Burwood Road, 519, Hawthorn, VIC 3122 13/10/2025 07:00 - 08:00 Four Weekly …" at bounding box center [299, 75] width 181 height 42
copy link "200 Burwood Road, 519, Hawthorn, VIC 3122"
click at [242, 32] on span "Upcoming Bookings (12)" at bounding box center [251, 31] width 68 height 7
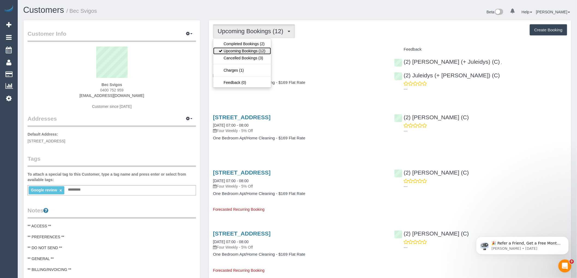
click at [244, 53] on link "Upcoming Bookings (12)" at bounding box center [241, 50] width 57 height 7
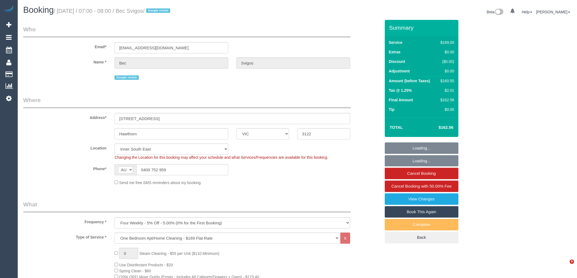
select select "VIC"
select select "string:stripe-pm_1Rs7f02GScqysDRVvmGQI0zr"
select select "number:28"
select select "number:14"
select select "number:19"
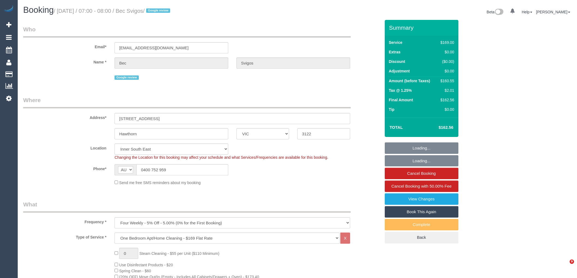
select select "number:23"
select select "number:35"
select select "number:13"
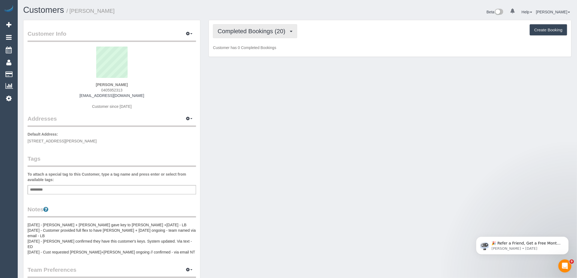
click at [248, 36] on button "Completed Bookings (20)" at bounding box center [255, 31] width 84 height 14
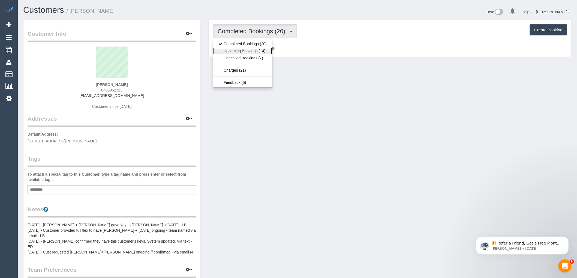
click at [245, 53] on link "Upcoming Bookings (14)" at bounding box center [242, 50] width 59 height 7
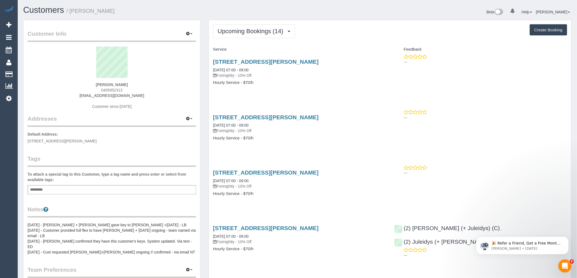
click at [336, 141] on h4 "Hourly Service - $70/h" at bounding box center [299, 138] width 173 height 5
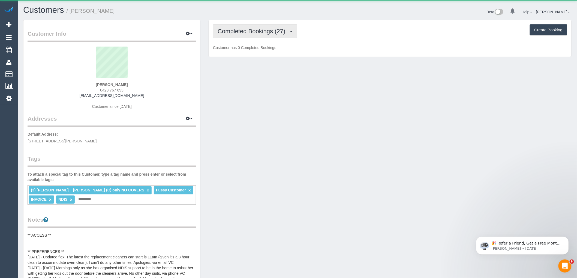
click at [257, 33] on span "Completed Bookings (27)" at bounding box center [252, 31] width 70 height 7
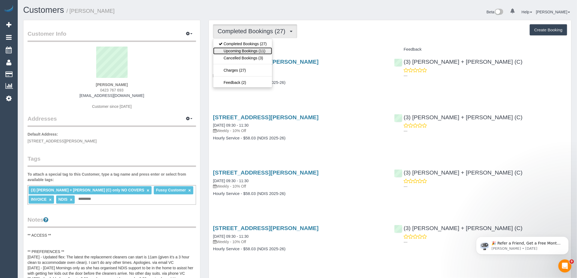
click at [266, 50] on link "Upcoming Bookings (11)" at bounding box center [242, 50] width 59 height 7
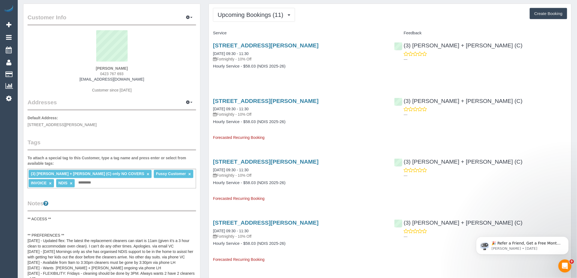
scroll to position [30, 0]
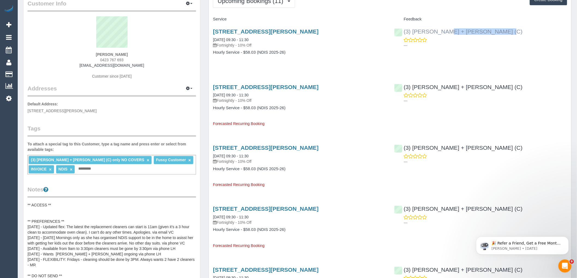
drag, startPoint x: 470, startPoint y: 29, endPoint x: 413, endPoint y: 31, distance: 57.0
click at [413, 31] on div "(3) Avneet + Amarjit (C) ---" at bounding box center [480, 37] width 181 height 27
copy link "Avneet + Amarjit (C)"
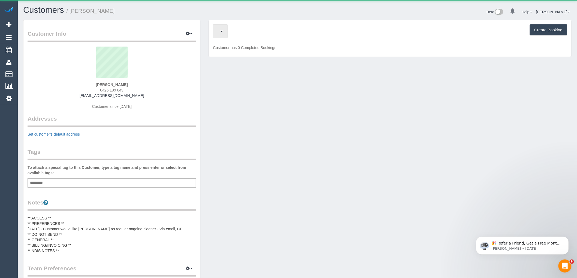
click at [227, 36] on button "button" at bounding box center [220, 31] width 15 height 14
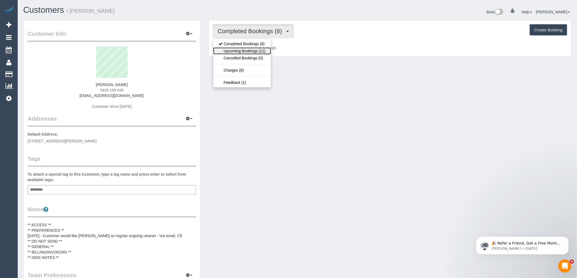
click at [241, 51] on link "Upcoming Bookings (11)" at bounding box center [241, 50] width 57 height 7
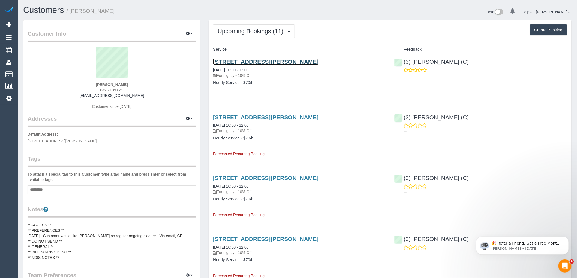
drag, startPoint x: 286, startPoint y: 61, endPoint x: 202, endPoint y: 63, distance: 84.2
click at [242, 31] on span "Upcoming Bookings (11)" at bounding box center [251, 31] width 68 height 7
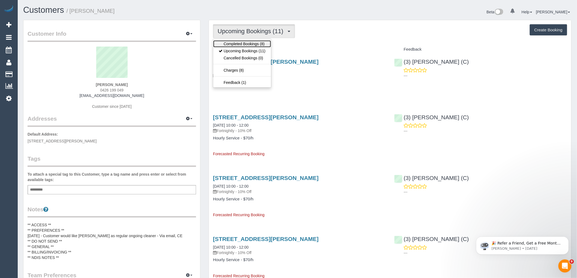
click at [240, 44] on link "Completed Bookings (8)" at bounding box center [241, 43] width 57 height 7
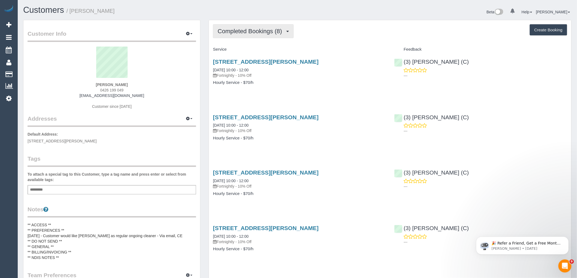
click at [236, 28] on span "Completed Bookings (8)" at bounding box center [250, 31] width 67 height 7
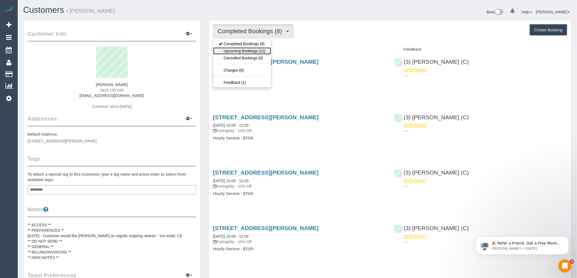
click at [243, 52] on link "Upcoming Bookings (11)" at bounding box center [241, 50] width 57 height 7
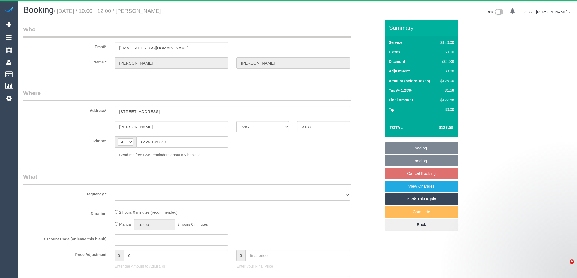
select select "VIC"
select select "object:528"
select select "string:stripe-pm_1Rmrvh2GScqysDRVIYFtVM3m"
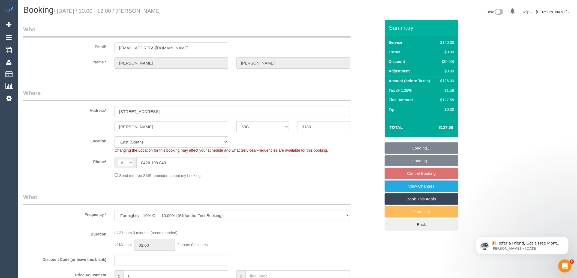
select select "number:27"
select select "number:14"
select select "number:19"
select select "number:24"
select select "number:34"
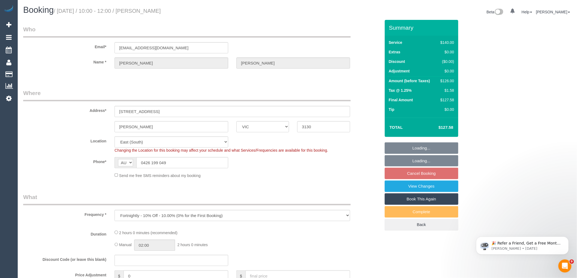
select select "number:13"
select select "object:681"
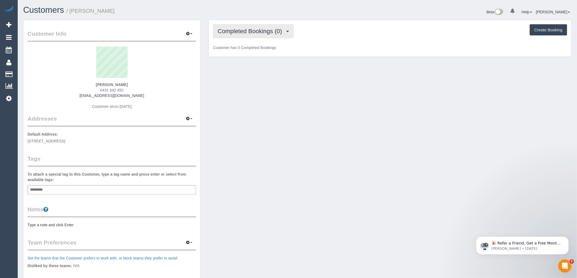
click at [277, 31] on span "Completed Bookings (0)" at bounding box center [250, 31] width 67 height 7
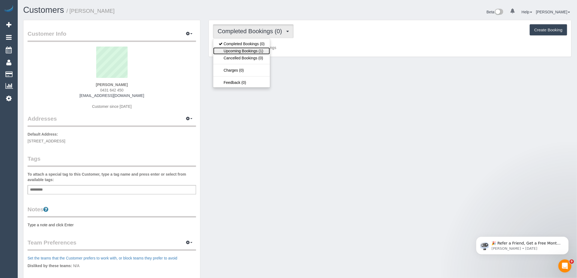
click at [259, 52] on link "Upcoming Bookings (1)" at bounding box center [241, 50] width 57 height 7
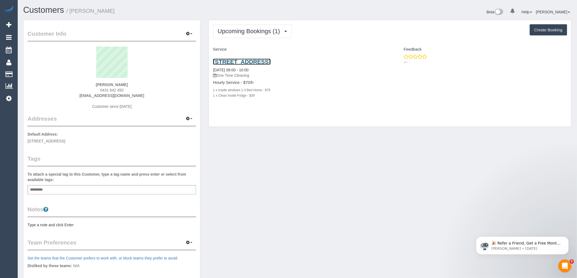
click at [266, 62] on link "[STREET_ADDRESS]" at bounding box center [241, 62] width 57 height 6
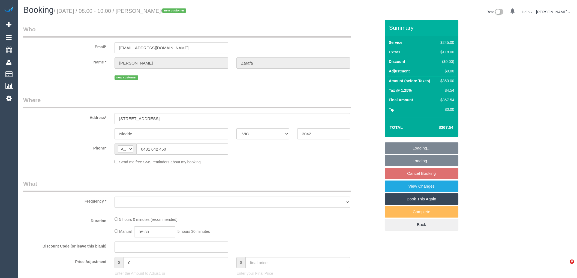
select select "VIC"
select select "string:stripe-pm_1SGY6o2GScqysDRVaXsMm5Sl"
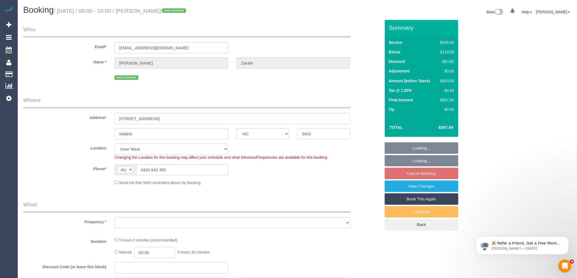
select select "object:700"
select select "number:27"
select select "number:14"
select select "number:19"
select select "number:22"
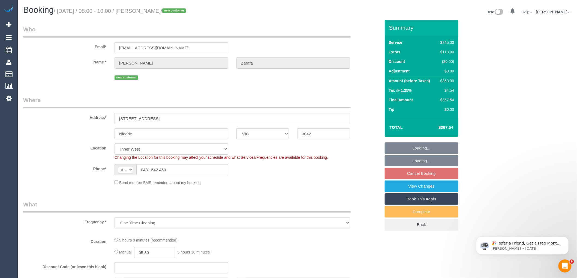
select select "object:705"
select select "210"
select select "spot2"
drag, startPoint x: 121, startPoint y: 168, endPoint x: 111, endPoint y: 168, distance: 10.4
click at [111, 168] on div "AF AL DZ AD AO AI AQ AG AR AM AW AU AT AZ BS BH BD BB BY BE BZ BJ BM BT BO BA B…" at bounding box center [171, 169] width 122 height 11
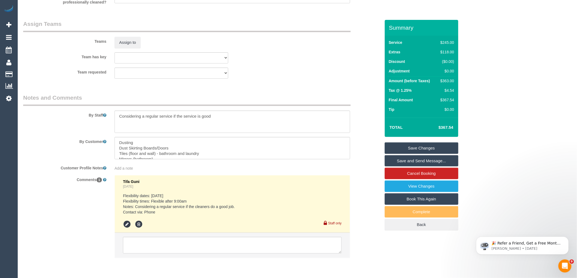
scroll to position [837, 0]
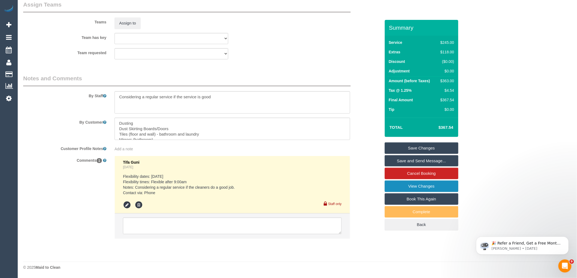
click at [423, 189] on link "View Changes" at bounding box center [421, 186] width 74 height 11
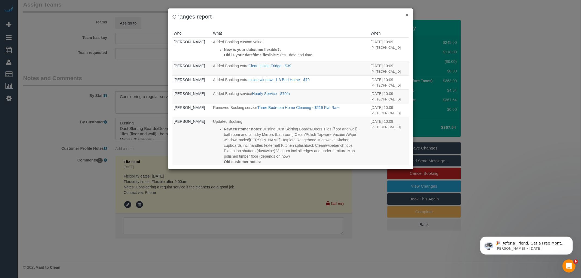
click at [408, 14] on button "×" at bounding box center [406, 15] width 3 height 6
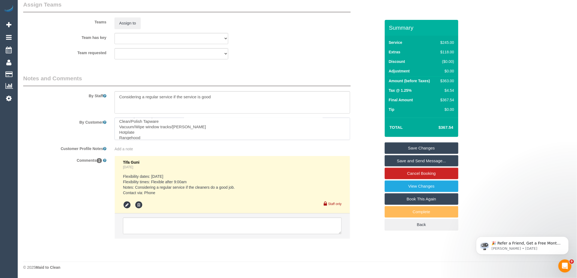
scroll to position [0, 0]
click at [240, 133] on textarea at bounding box center [231, 129] width 235 height 22
drag, startPoint x: 208, startPoint y: 136, endPoint x: 88, endPoint y: 105, distance: 123.7
click at [88, 105] on sui-booking-comments "By Staff By Customer Customer Profile Notes Add a note Comments 1 Tifa Guni 2 d…" at bounding box center [201, 159] width 357 height 170
type textarea "Dusting Dust Skirting Boards/Doors Tiles (floor and wall) - bathroom and laundr…"
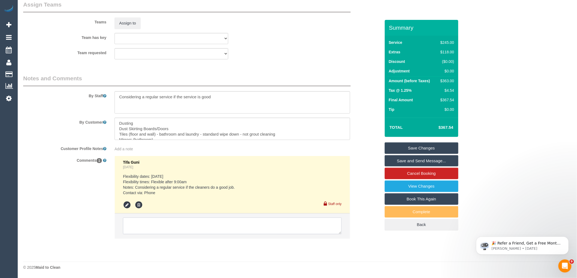
click at [195, 221] on textarea at bounding box center [232, 226] width 219 height 17
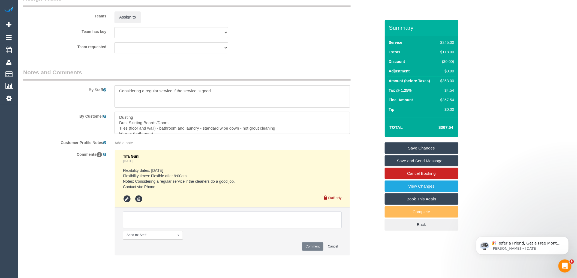
paste textarea "Dusting Dust Skirting Boards/Doors Tiles (floor and wall) - bathroom and laundr…"
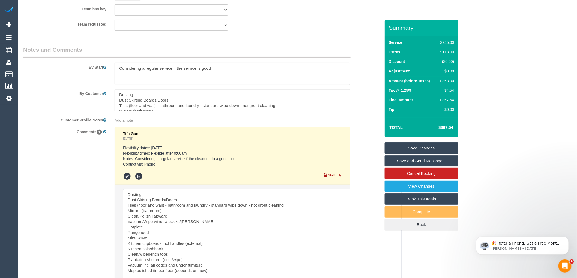
drag, startPoint x: 338, startPoint y: 211, endPoint x: 393, endPoint y: 287, distance: 94.4
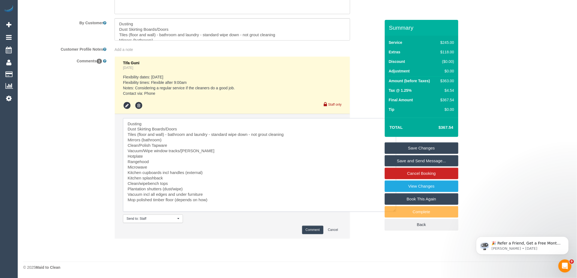
scroll to position [936, 0]
click at [127, 172] on textarea at bounding box center [259, 165] width 273 height 94
click at [140, 172] on textarea at bounding box center [259, 165] width 273 height 94
drag, startPoint x: 169, startPoint y: 178, endPoint x: 128, endPoint y: 181, distance: 41.8
click at [127, 181] on textarea at bounding box center [259, 165] width 273 height 94
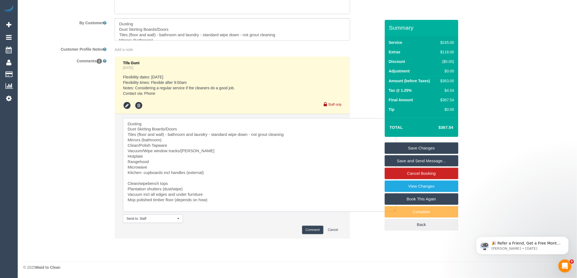
click at [213, 173] on textarea at bounding box center [259, 165] width 273 height 94
paste textarea "Kitchen splashback"
drag, startPoint x: 134, startPoint y: 183, endPoint x: 110, endPoint y: 183, distance: 23.7
click at [110, 183] on div "Tifa Guni 2 days ago Flexibility dates: Monday Flexibility times: Flexible afte…" at bounding box center [232, 150] width 244 height 188
click at [266, 175] on textarea at bounding box center [259, 165] width 273 height 94
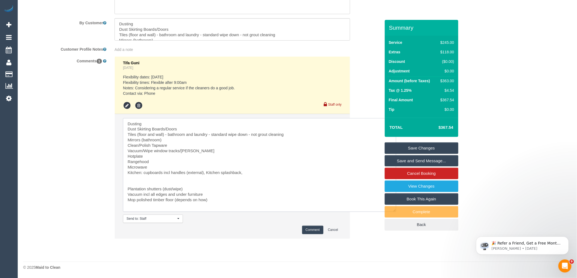
paste textarea "Clean/wipebench tops"
drag, startPoint x: 153, startPoint y: 167, endPoint x: 120, endPoint y: 167, distance: 32.7
click at [120, 167] on li "Send to: Staff Nothing selected Send to: Staff Send to: Customer Send to: Team …" at bounding box center [232, 176] width 235 height 124
click at [306, 175] on textarea at bounding box center [259, 165] width 273 height 94
paste textarea "Microwave"
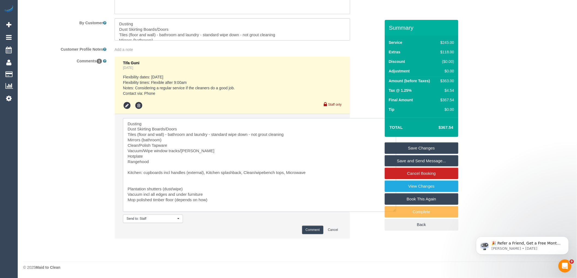
click at [162, 185] on textarea at bounding box center [259, 165] width 273 height 94
drag, startPoint x: 152, startPoint y: 161, endPoint x: 120, endPoint y: 161, distance: 31.9
click at [120, 161] on li "Send to: Staff Nothing selected Send to: Staff Send to: Customer Send to: Team …" at bounding box center [232, 176] width 235 height 124
click at [315, 173] on textarea at bounding box center [259, 165] width 273 height 94
paste textarea "Rangehood"
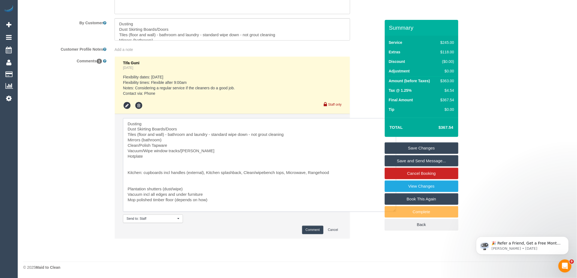
drag, startPoint x: 148, startPoint y: 158, endPoint x: 121, endPoint y: 157, distance: 27.0
click at [121, 157] on li "Send to: Staff Nothing selected Send to: Staff Send to: Customer Send to: Team …" at bounding box center [232, 176] width 235 height 124
click at [336, 173] on textarea at bounding box center [259, 165] width 273 height 94
paste textarea "Hotplate"
click at [127, 172] on textarea at bounding box center [259, 165] width 273 height 94
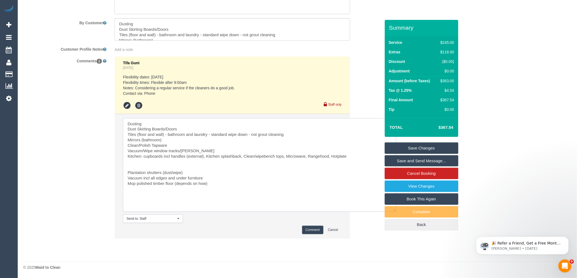
drag, startPoint x: 127, startPoint y: 172, endPoint x: 211, endPoint y: 178, distance: 84.6
click at [211, 178] on textarea at bounding box center [259, 165] width 273 height 94
click at [185, 170] on textarea at bounding box center [259, 165] width 273 height 94
drag, startPoint x: 161, startPoint y: 172, endPoint x: 119, endPoint y: 172, distance: 42.8
click at [119, 172] on li "Send to: Staff Nothing selected Send to: Staff Send to: Customer Send to: Team …" at bounding box center [232, 176] width 235 height 124
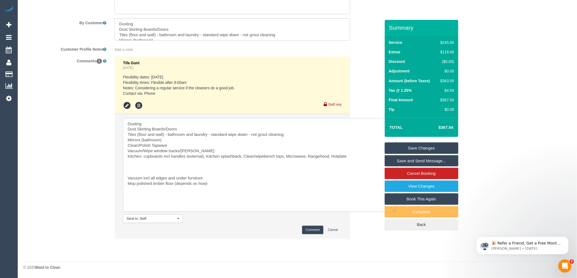
click at [217, 186] on textarea at bounding box center [259, 165] width 273 height 94
paste textarea "Plantation shutters (dust/wipe)"
click at [127, 178] on textarea at bounding box center [259, 165] width 273 height 94
click at [127, 122] on textarea at bounding box center [259, 165] width 273 height 94
click at [144, 128] on textarea at bounding box center [259, 165] width 273 height 94
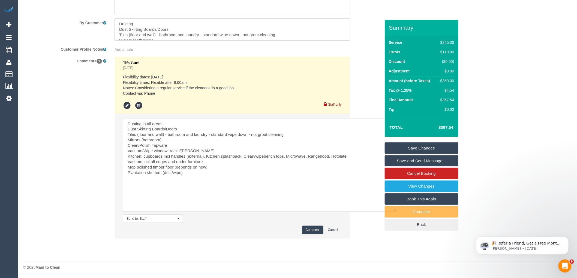
drag, startPoint x: 191, startPoint y: 180, endPoint x: 197, endPoint y: 175, distance: 8.0
click at [191, 179] on textarea at bounding box center [259, 165] width 273 height 94
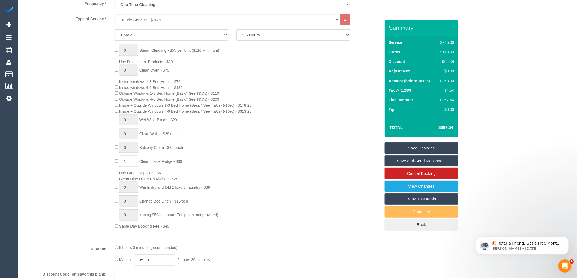
scroll to position [209, 0]
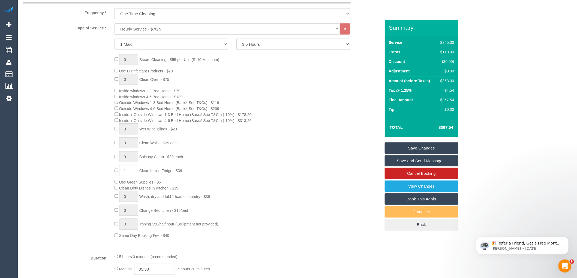
click at [245, 159] on div "0 Steam Cleaning - $55 per Unit ($110 Minimum) Use Disinfectant Products - $20 …" at bounding box center [247, 146] width 274 height 185
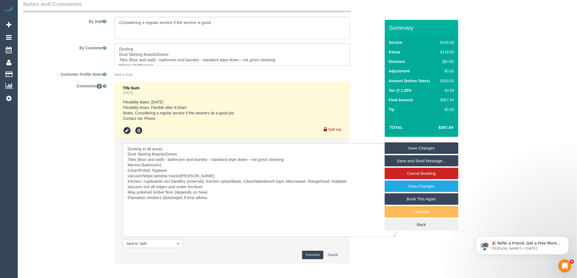
scroll to position [906, 0]
drag, startPoint x: 355, startPoint y: 192, endPoint x: 129, endPoint y: 194, distance: 226.1
click at [129, 194] on textarea at bounding box center [259, 190] width 273 height 94
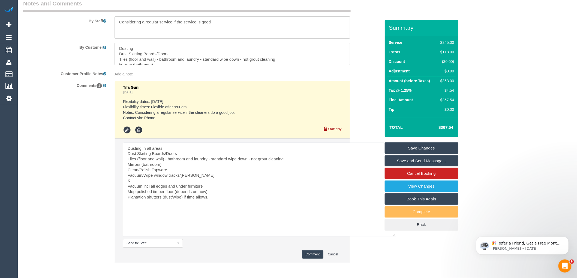
click at [133, 153] on textarea at bounding box center [259, 190] width 273 height 94
paste textarea "itchen: cupboards incl handles (external), Kitchen splashback, Clean/wipebench …"
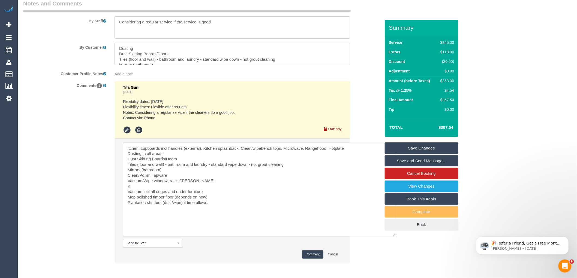
click at [126, 153] on textarea at bounding box center [259, 190] width 273 height 94
click at [139, 192] on textarea at bounding box center [259, 190] width 273 height 94
click at [355, 157] on textarea at bounding box center [259, 190] width 273 height 94
click at [356, 157] on textarea at bounding box center [259, 190] width 273 height 94
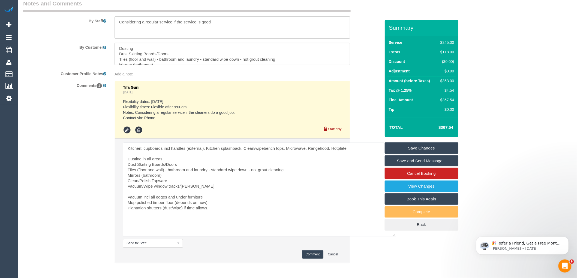
drag, startPoint x: 188, startPoint y: 218, endPoint x: 121, endPoint y: 218, distance: 67.0
click at [121, 218] on li "Send to: Staff Nothing selected Send to: Staff Send to: Customer Send to: Team …" at bounding box center [232, 201] width 235 height 124
click at [139, 157] on textarea at bounding box center [259, 190] width 273 height 94
click at [139, 160] on textarea at bounding box center [259, 190] width 273 height 94
paste textarea "Plantation shutters (dust/wipe) if time allows."
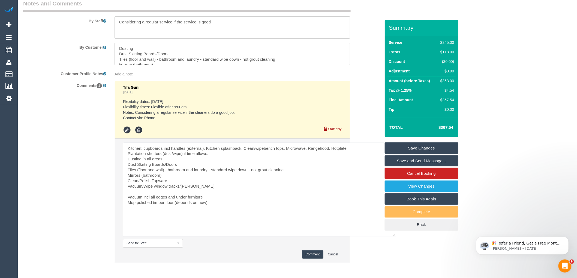
drag, startPoint x: 217, startPoint y: 158, endPoint x: 183, endPoint y: 159, distance: 33.5
click at [183, 159] on textarea at bounding box center [259, 190] width 273 height 94
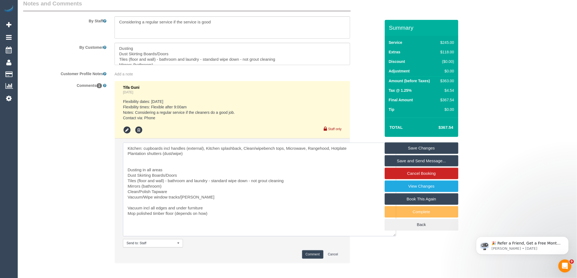
click at [145, 211] on textarea at bounding box center [259, 190] width 273 height 94
click at [210, 214] on textarea at bounding box center [259, 190] width 273 height 94
click at [126, 181] on textarea at bounding box center [259, 190] width 273 height 94
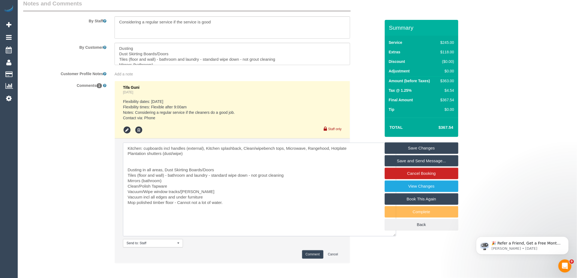
drag, startPoint x: 211, startPoint y: 203, endPoint x: 127, endPoint y: 200, distance: 83.4
click at [127, 199] on textarea at bounding box center [259, 190] width 273 height 94
click at [230, 177] on textarea at bounding box center [259, 190] width 273 height 94
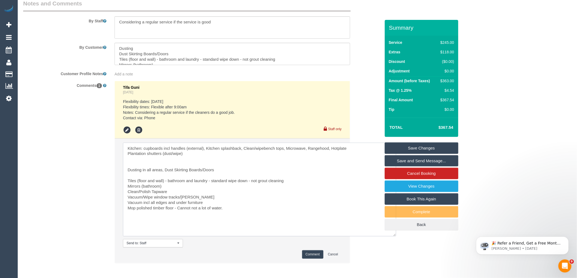
paste textarea "Vacuum/Wipe window tracks/sills Vacuum incl all edges and under furniture"
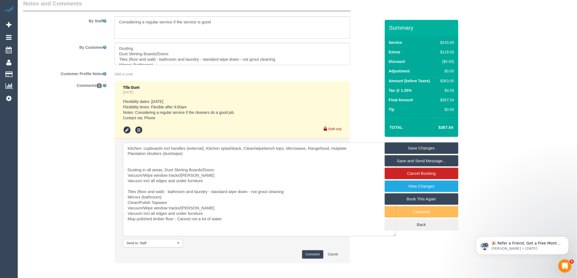
click at [126, 175] on textarea at bounding box center [259, 190] width 273 height 94
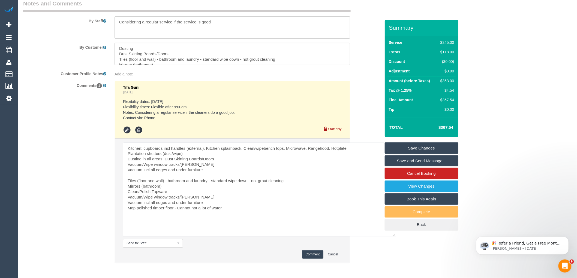
drag, startPoint x: 227, startPoint y: 214, endPoint x: 115, endPoint y: 215, distance: 112.5
click at [115, 215] on li "Send to: Staff Nothing selected Send to: Staff Send to: Customer Send to: Team …" at bounding box center [232, 201] width 235 height 124
click at [154, 181] on textarea at bounding box center [259, 190] width 273 height 94
paste textarea "Mop polished timber floor - Cannot not a lot of water."
drag, startPoint x: 126, startPoint y: 200, endPoint x: 227, endPoint y: 216, distance: 101.4
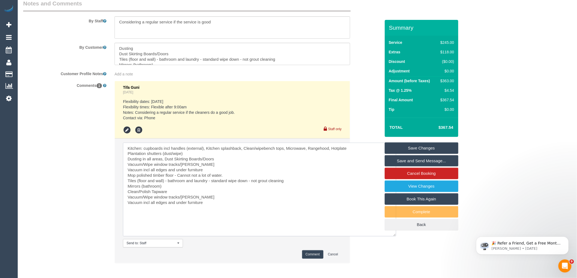
click at [227, 216] on textarea at bounding box center [259, 190] width 273 height 94
type textarea "Kitchen: cupboards incl handles (external), Kitchen splashback, Clean/wipebench…"
click at [187, 199] on textarea at bounding box center [259, 190] width 273 height 94
drag, startPoint x: 161, startPoint y: 197, endPoint x: 117, endPoint y: 142, distance: 70.3
click at [117, 142] on ul "Tifa Guni 2 days ago Flexibility dates: Monday Flexibility times: Flexible afte…" at bounding box center [232, 172] width 235 height 182
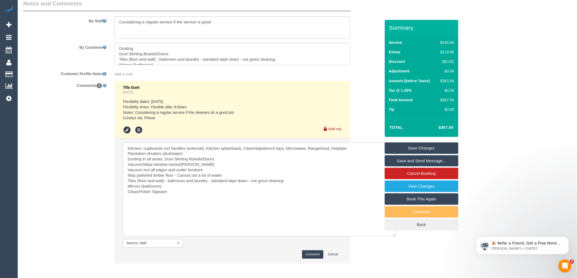
click at [184, 197] on textarea at bounding box center [259, 190] width 273 height 94
drag, startPoint x: 176, startPoint y: 202, endPoint x: 117, endPoint y: 145, distance: 82.1
click at [117, 145] on li "Send to: Staff Nothing selected Send to: Staff Send to: Customer Send to: Team …" at bounding box center [232, 201] width 235 height 124
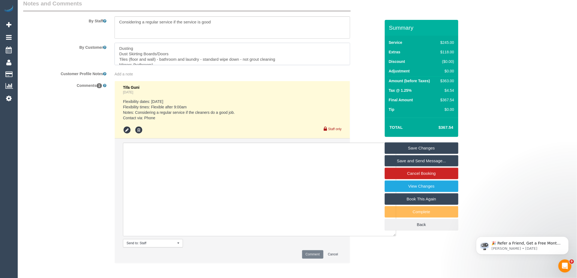
scroll to position [65, 0]
drag, startPoint x: 118, startPoint y: 54, endPoint x: 340, endPoint y: 179, distance: 254.6
click at [327, 184] on sui-booking-comments "By Staff By Customer Customer Profile Notes Add a note Comments 1 Tifa Guni 2 d…" at bounding box center [201, 133] width 357 height 269
paste textarea "Kitchen: cupboards incl handles (external), Kitchen splashback, Clean/wipebench…"
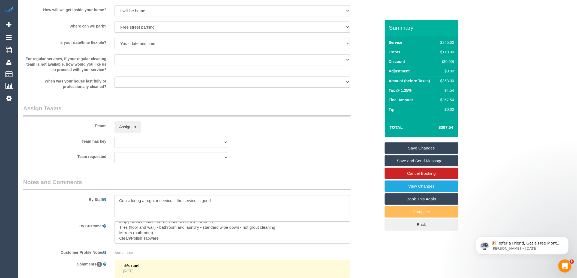
scroll to position [875, 0]
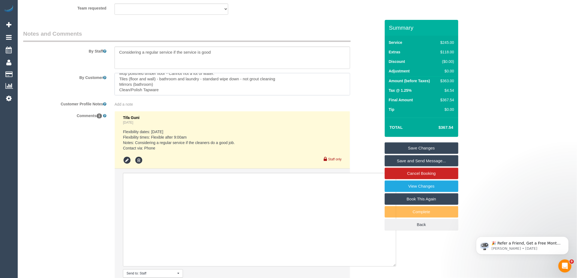
type textarea "Kitchen: cupboards incl handles (external), Kitchen splashback, Clean/wipebench…"
click at [353, 107] on div "Add a note" at bounding box center [232, 103] width 244 height 8
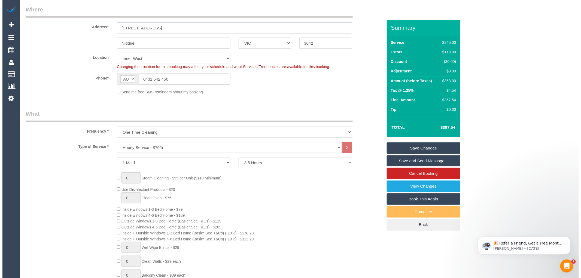
scroll to position [0, 0]
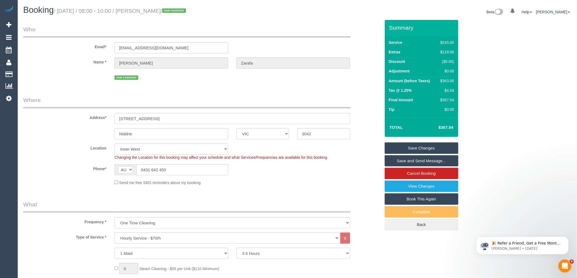
click at [423, 149] on link "Save Changes" at bounding box center [421, 147] width 74 height 11
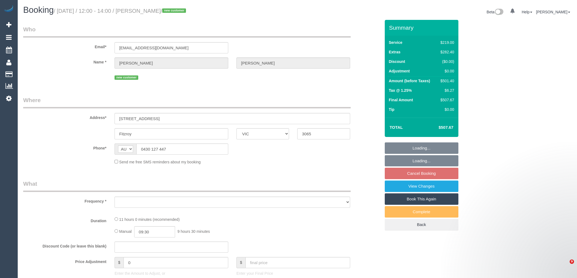
select select "VIC"
select select "object:2976"
select select "number:28"
select select "number:14"
select select "number:19"
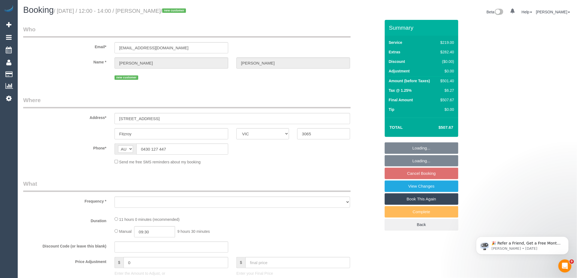
select select "number:25"
select select "string:stripe-pm_1S6lkf2GScqysDRVkJFPG9ri"
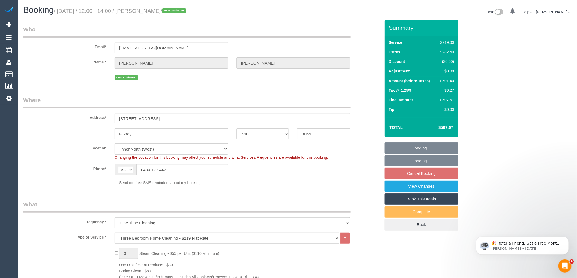
select select "object:3927"
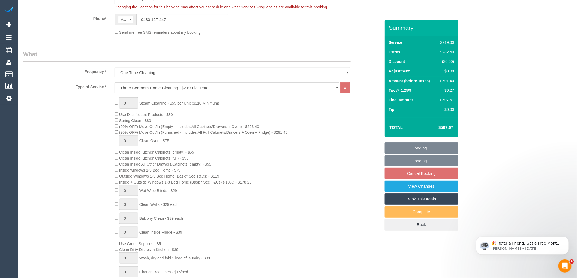
scroll to position [151, 0]
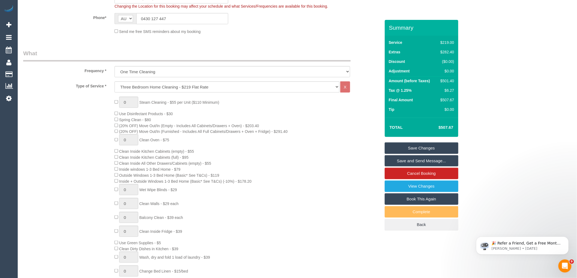
drag, startPoint x: 190, startPoint y: 172, endPoint x: 121, endPoint y: 174, distance: 68.9
click at [121, 174] on div "0 Steam Cleaning - $55 per Unit ($110 Minimum) Use Disinfectant Products - $30 …" at bounding box center [247, 198] width 274 height 203
copy span "Inside windows 1-3 Bed Home - $79"
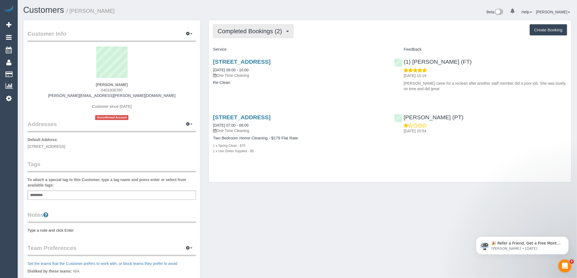
click at [265, 33] on span "Completed Bookings (2)" at bounding box center [250, 31] width 67 height 7
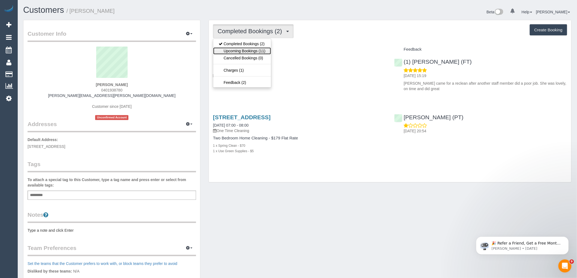
click at [262, 51] on link "Upcoming Bookings (11)" at bounding box center [241, 50] width 57 height 7
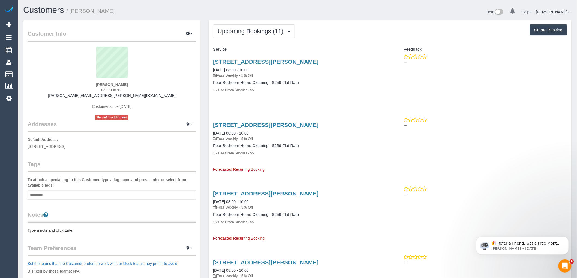
drag, startPoint x: 125, startPoint y: 90, endPoint x: 90, endPoint y: 129, distance: 52.7
click at [88, 90] on div "[PERSON_NAME] 0401938780 [PERSON_NAME][EMAIL_ADDRESS][PERSON_NAME][DOMAIN_NAME]…" at bounding box center [112, 84] width 168 height 74
copy span "0401938780"
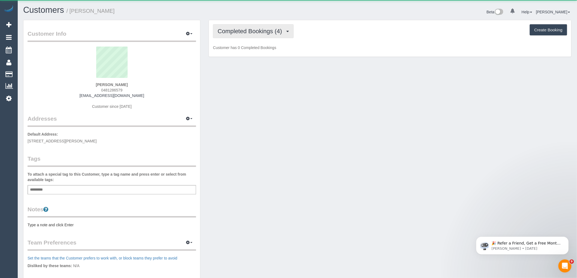
click at [250, 34] on span "Completed Bookings (4)" at bounding box center [250, 31] width 67 height 7
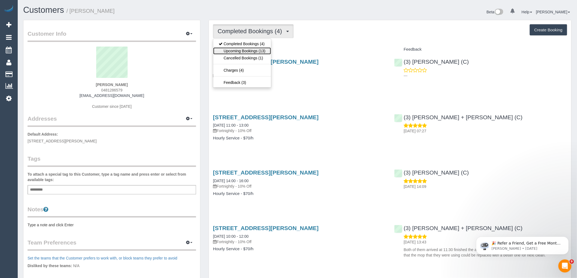
click at [249, 50] on link "Upcoming Bookings (13)" at bounding box center [241, 50] width 57 height 7
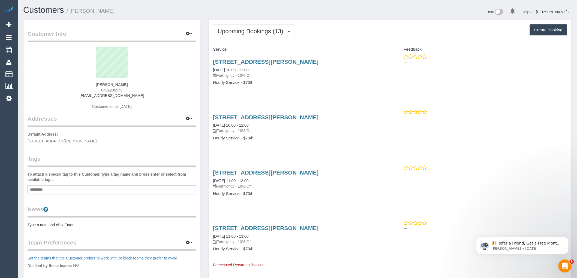
click at [259, 31] on span "Upcoming Bookings (13)" at bounding box center [251, 31] width 68 height 7
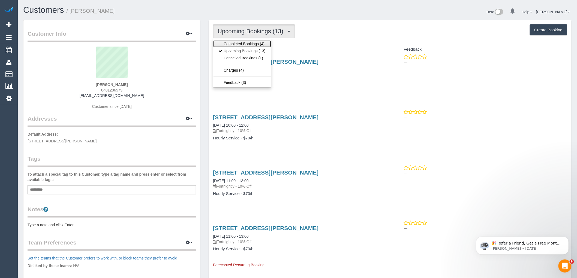
click at [261, 44] on link "Completed Bookings (4)" at bounding box center [241, 43] width 57 height 7
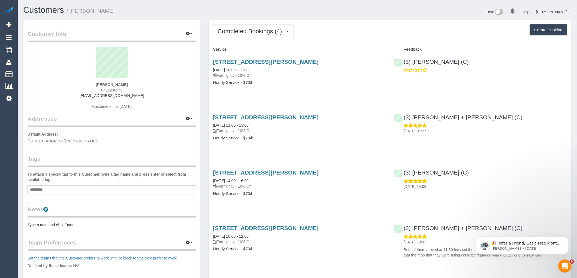
drag, startPoint x: 98, startPoint y: 90, endPoint x: 81, endPoint y: 90, distance: 16.6
click at [82, 90] on div "Kanika Nakra 0481286579 kanikaparasthakur@gmail.com Customer since 2025" at bounding box center [112, 81] width 168 height 68
copy span "0481286579"
click at [267, 33] on span "Completed Bookings (4)" at bounding box center [250, 31] width 67 height 7
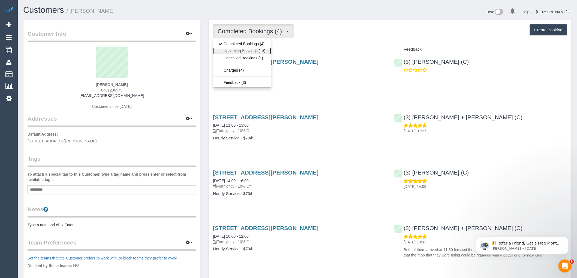
click at [259, 49] on link "Upcoming Bookings (13)" at bounding box center [241, 50] width 57 height 7
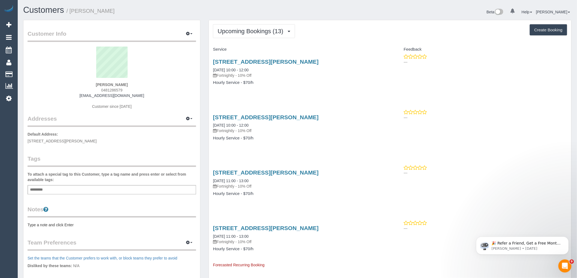
click at [159, 70] on sui-profile-pic at bounding box center [112, 64] width 160 height 35
click at [260, 30] on span "Upcoming Bookings (13)" at bounding box center [251, 31] width 68 height 7
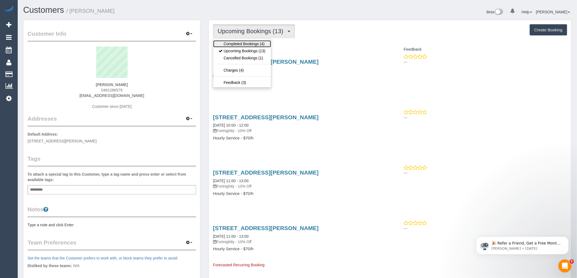
click at [265, 45] on link "Completed Bookings (4)" at bounding box center [241, 43] width 57 height 7
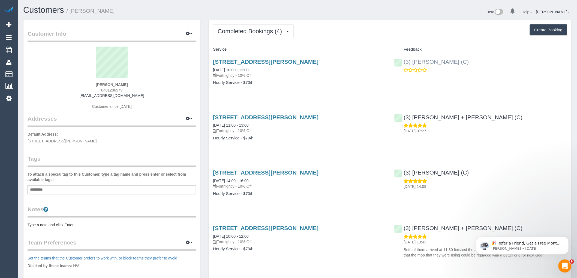
drag, startPoint x: 476, startPoint y: 62, endPoint x: 403, endPoint y: 63, distance: 72.8
click at [403, 63] on div "(3) Sathmi Kusalya (C) ---" at bounding box center [480, 67] width 181 height 27
copy link "(3) [PERSON_NAME] (C)"
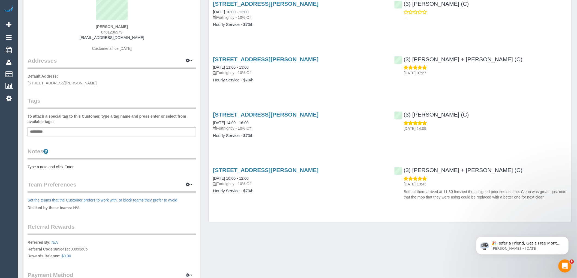
scroll to position [60, 0]
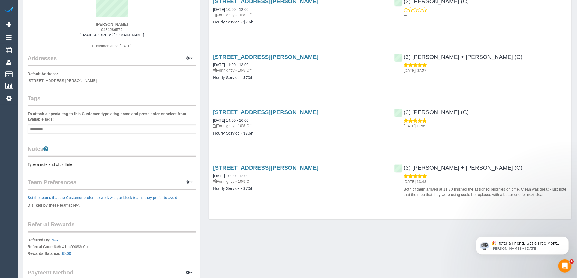
click at [63, 163] on pre "Type a note and click Enter" at bounding box center [112, 164] width 168 height 5
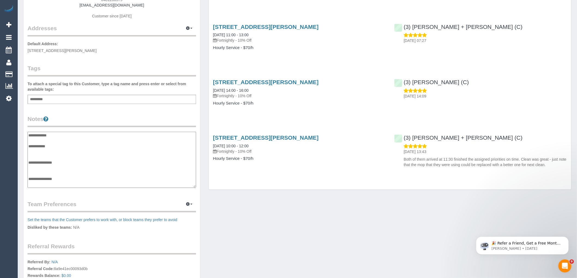
scroll to position [91, 0]
drag, startPoint x: 57, startPoint y: 168, endPoint x: 156, endPoint y: 143, distance: 101.4
click at [59, 168] on textarea "**********" at bounding box center [112, 160] width 168 height 56
drag, startPoint x: 172, startPoint y: 178, endPoint x: 169, endPoint y: 175, distance: 4.4
click at [169, 175] on textarea "**********" at bounding box center [112, 160] width 168 height 56
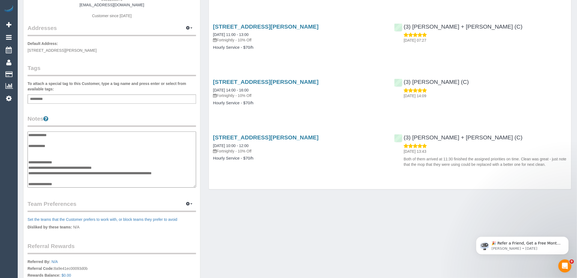
click at [141, 165] on textarea "**********" at bounding box center [112, 160] width 168 height 56
click at [121, 168] on textarea "**********" at bounding box center [112, 160] width 168 height 56
paste textarea "**********"
type textarea "**********"
click at [167, 113] on div "Customer Info Edit Contact Info Send Message Email Preferences Special Sales Ta…" at bounding box center [111, 129] width 177 height 400
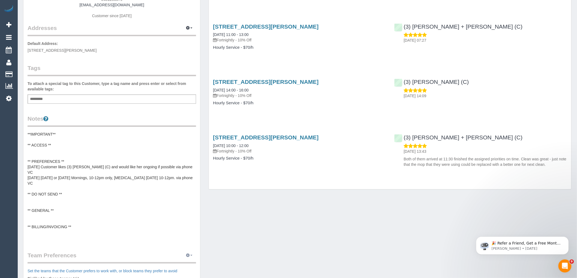
click at [188, 254] on icon "button" at bounding box center [188, 255] width 4 height 3
click at [176, 265] on link "Manage Preferences" at bounding box center [172, 265] width 46 height 7
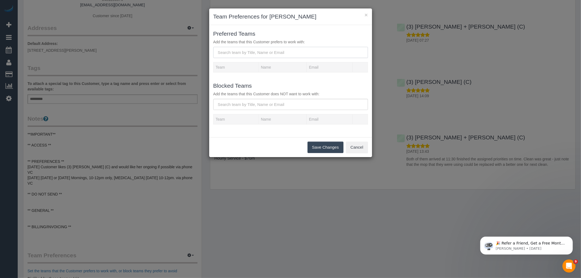
click at [258, 50] on input "text" at bounding box center [290, 52] width 155 height 11
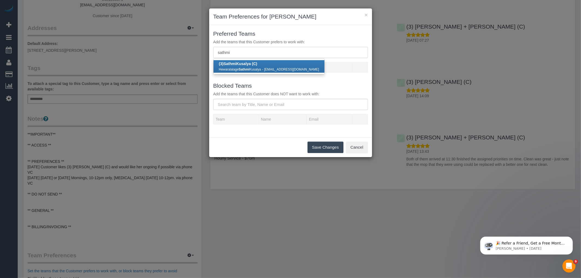
type input "sathmi"
click at [266, 66] on div "Hewaralalage Sathmi Kusalya - skusalya246@gmail.com" at bounding box center [269, 68] width 100 height 5
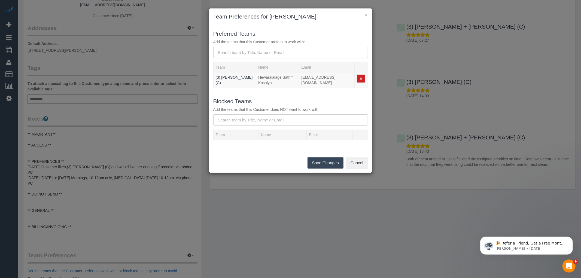
click at [259, 52] on input "text" at bounding box center [290, 52] width 155 height 11
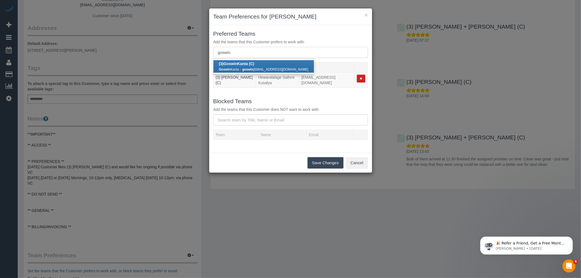
type input "goswin"
click at [241, 66] on div "Goswin Kanta - goswin kanta06@gmail.com" at bounding box center [263, 68] width 89 height 5
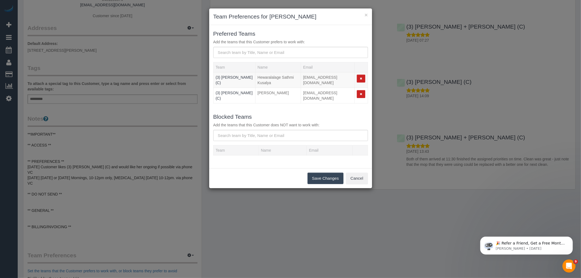
click at [326, 173] on button "Save Changes" at bounding box center [326, 178] width 36 height 11
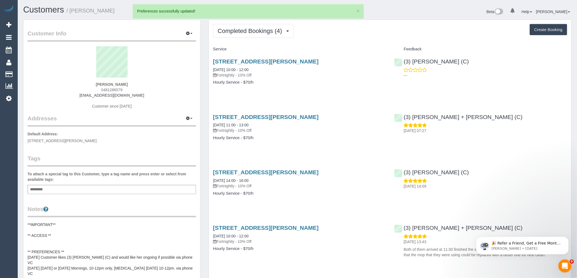
scroll to position [0, 0]
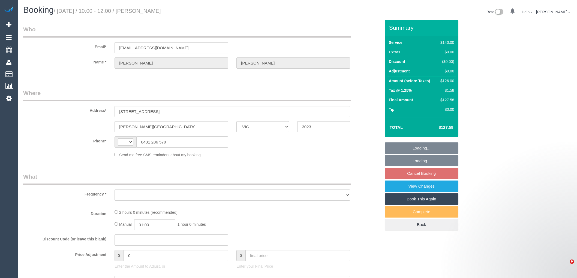
select select "VIC"
select select "object:275"
select select "string:stripe-pm_1Rqmtu2GScqysDRVgDkbjsr6"
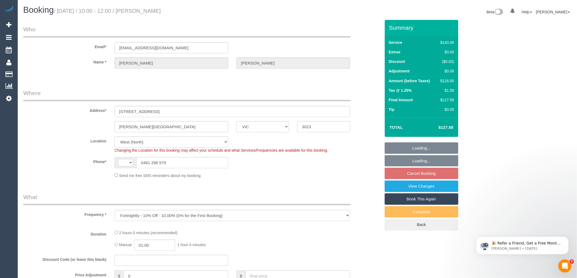
select select "object:568"
select select "string:AU"
select select "spot3"
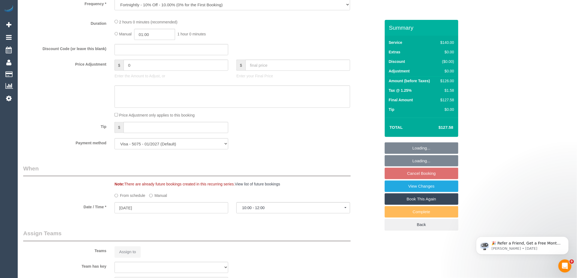
select select "number:28"
select select "number:14"
select select "number:19"
select select "number:25"
select select "number:34"
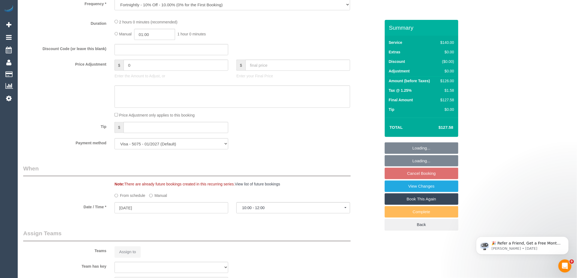
select select "number:13"
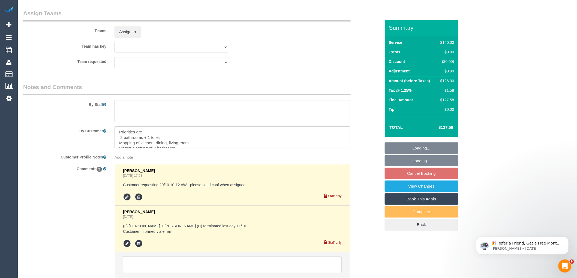
scroll to position [868, 0]
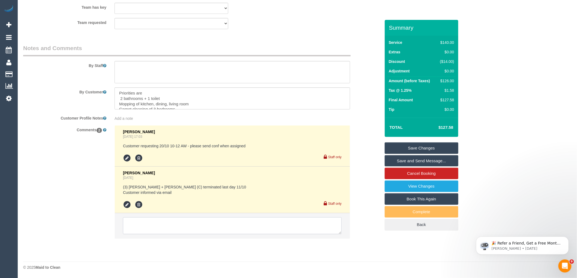
click at [178, 222] on textarea at bounding box center [232, 225] width 219 height 17
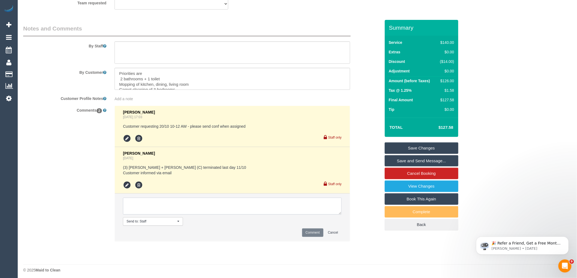
scroll to position [891, 0]
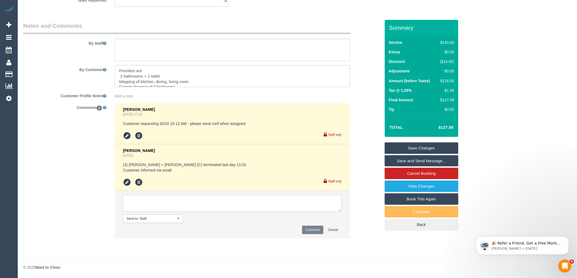
drag, startPoint x: 184, startPoint y: 202, endPoint x: 194, endPoint y: 195, distance: 12.2
click at [185, 201] on textarea at bounding box center [232, 203] width 219 height 17
type textarea "Customer has no flex on this booking. Is quite concerned as she needs this spec…"
click at [312, 227] on button "Comment" at bounding box center [312, 230] width 21 height 8
